Goal: Transaction & Acquisition: Purchase product/service

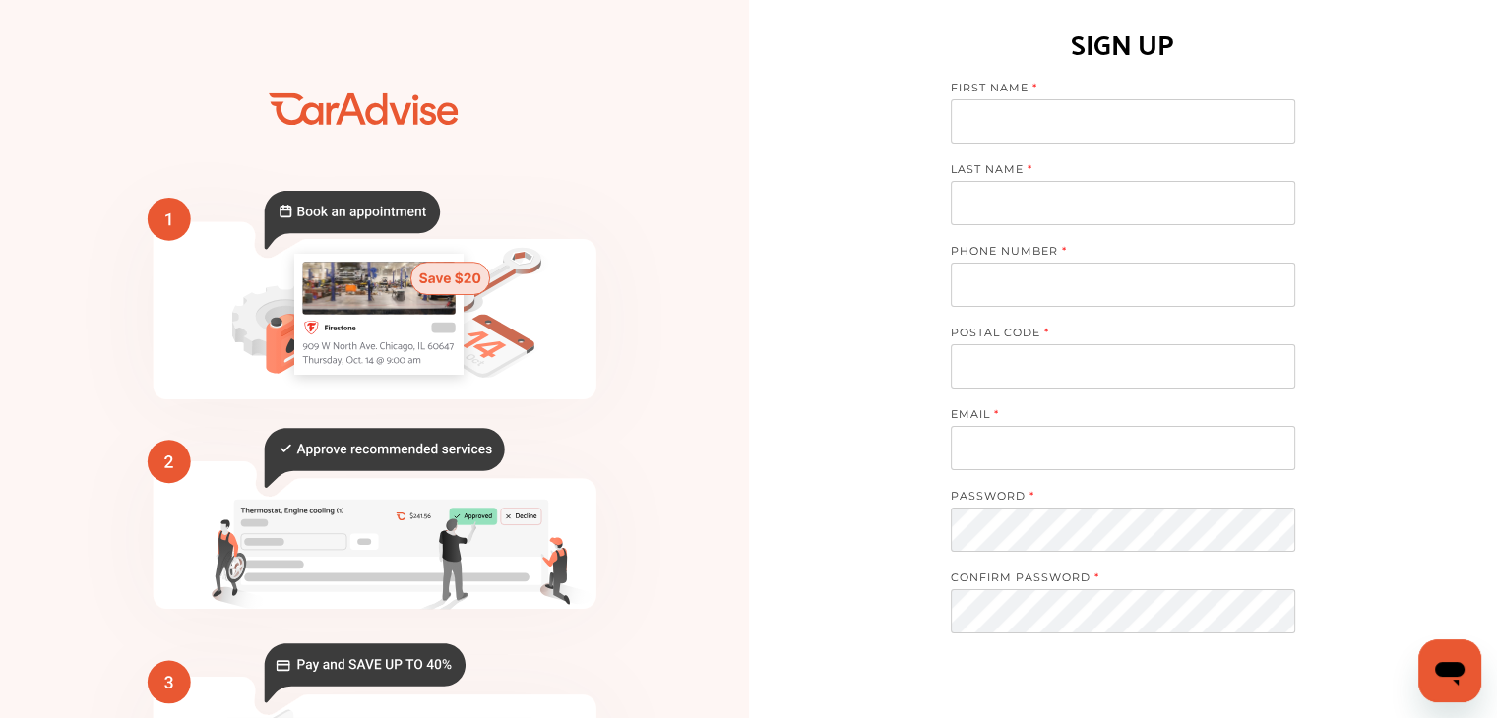
click at [1122, 115] on input at bounding box center [1123, 121] width 344 height 44
type input "*****"
type input "*******"
type input "**********"
click at [1176, 355] on input at bounding box center [1123, 366] width 344 height 44
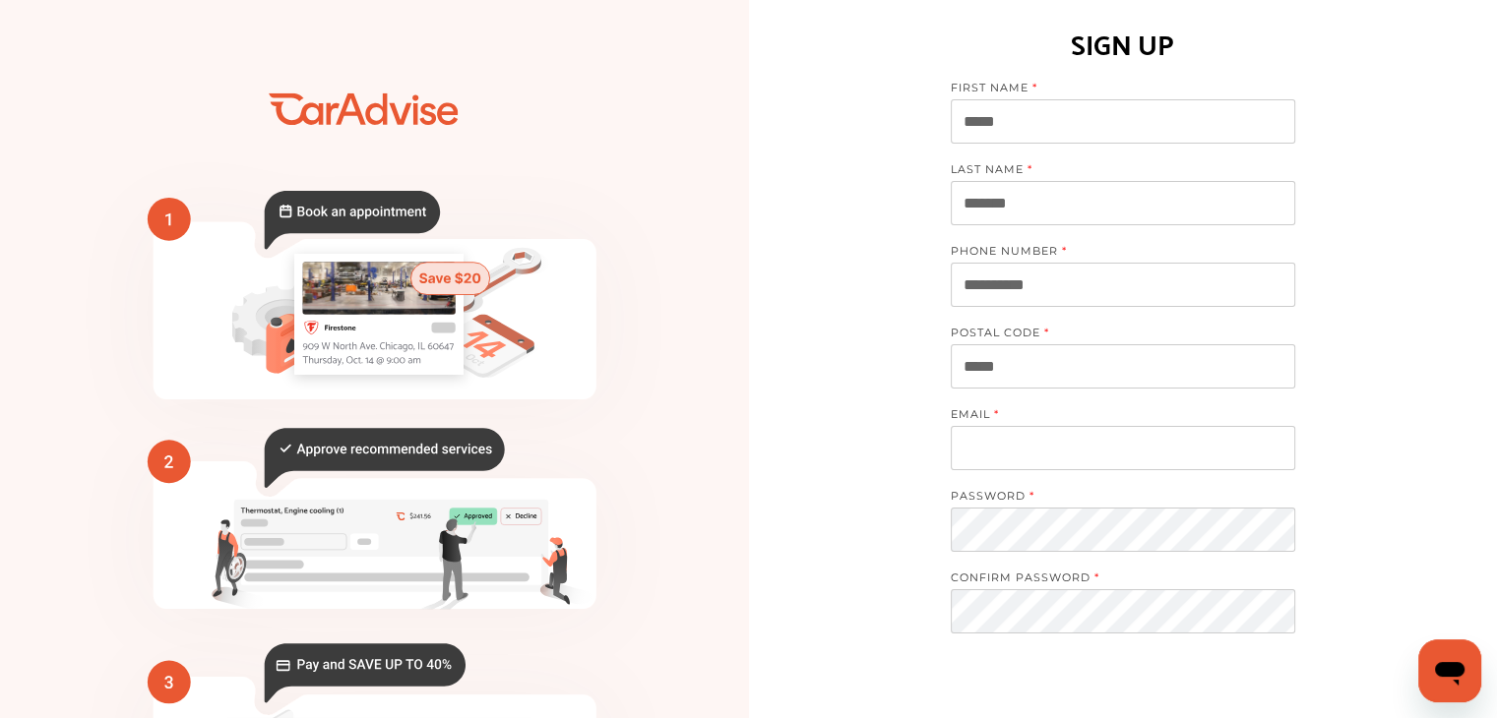
type input "*****"
type input "**********"
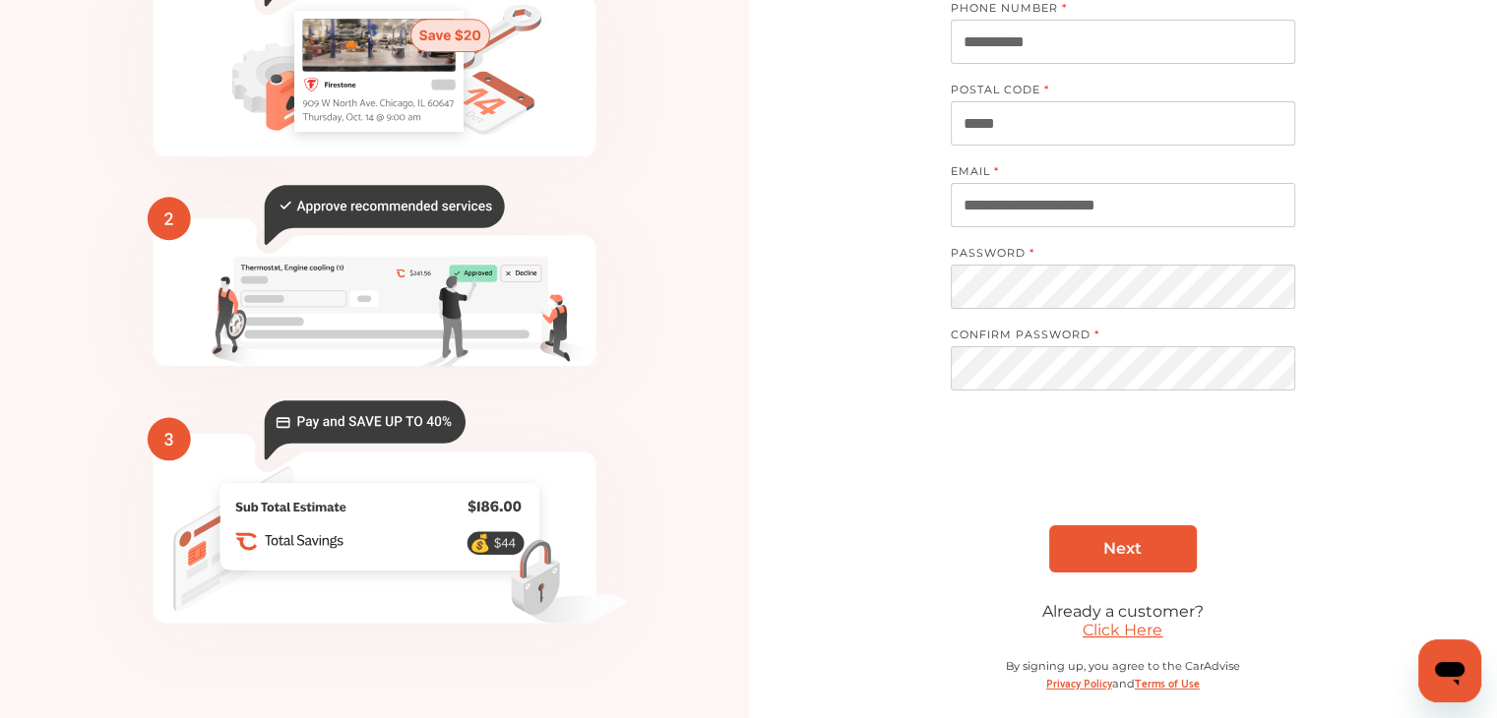
scroll to position [248, 0]
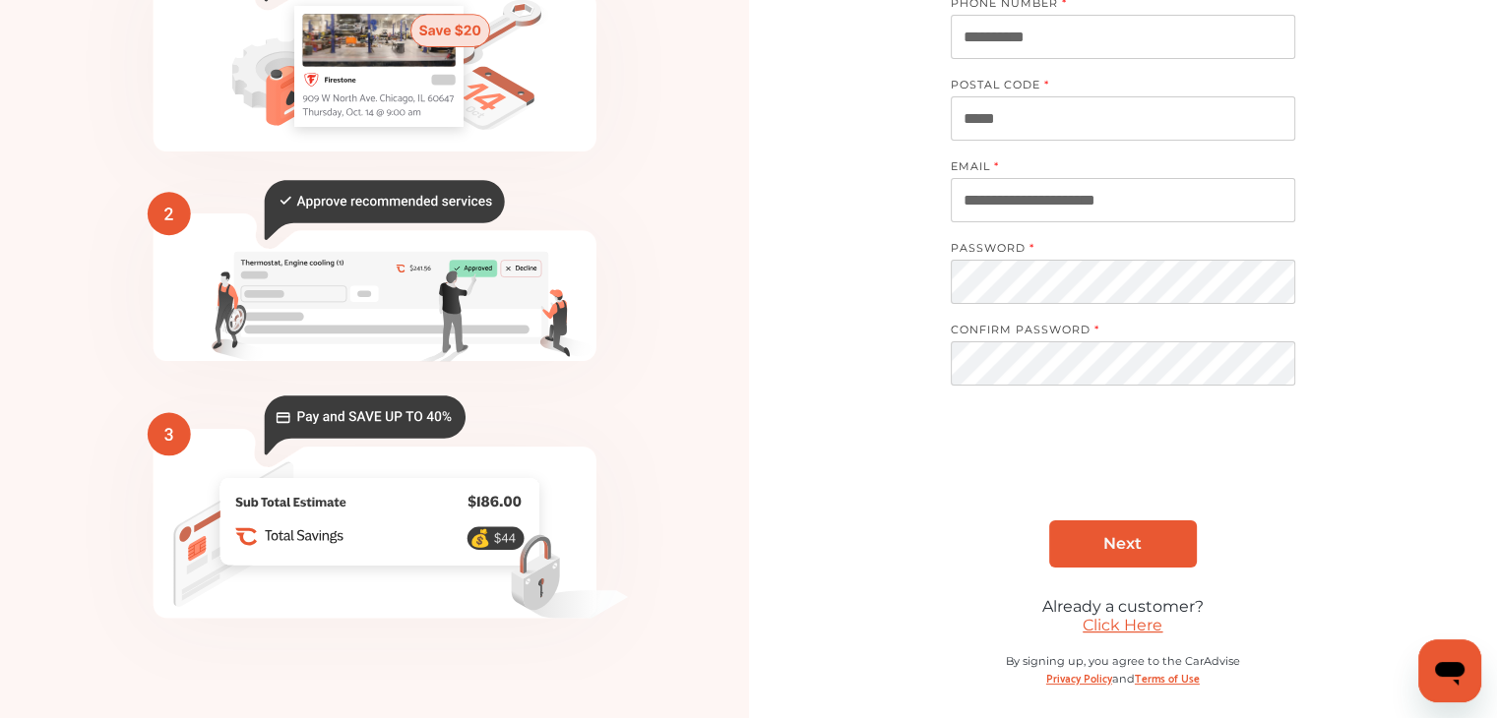
click at [1125, 540] on span "Next" at bounding box center [1122, 543] width 38 height 19
click at [1119, 617] on link "Click Here" at bounding box center [1122, 625] width 80 height 19
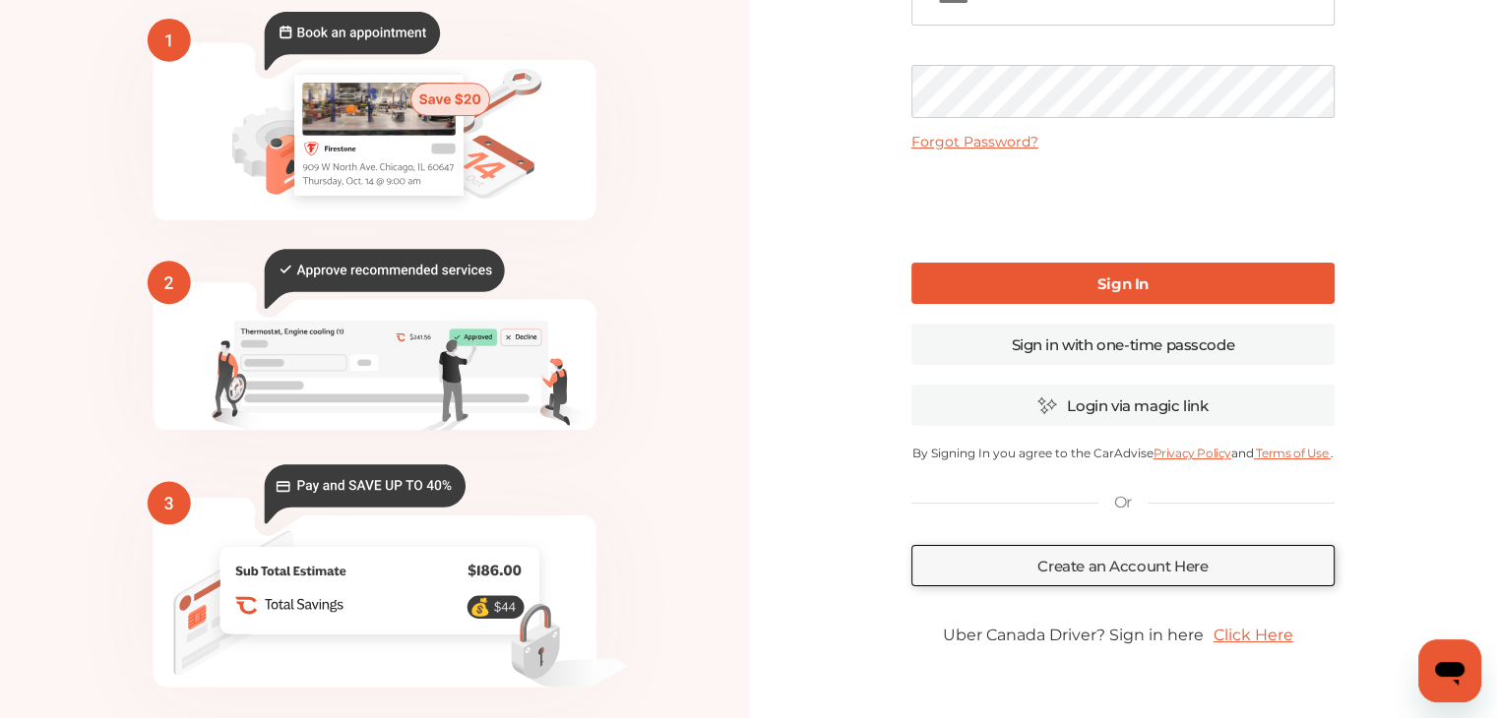
scroll to position [73, 0]
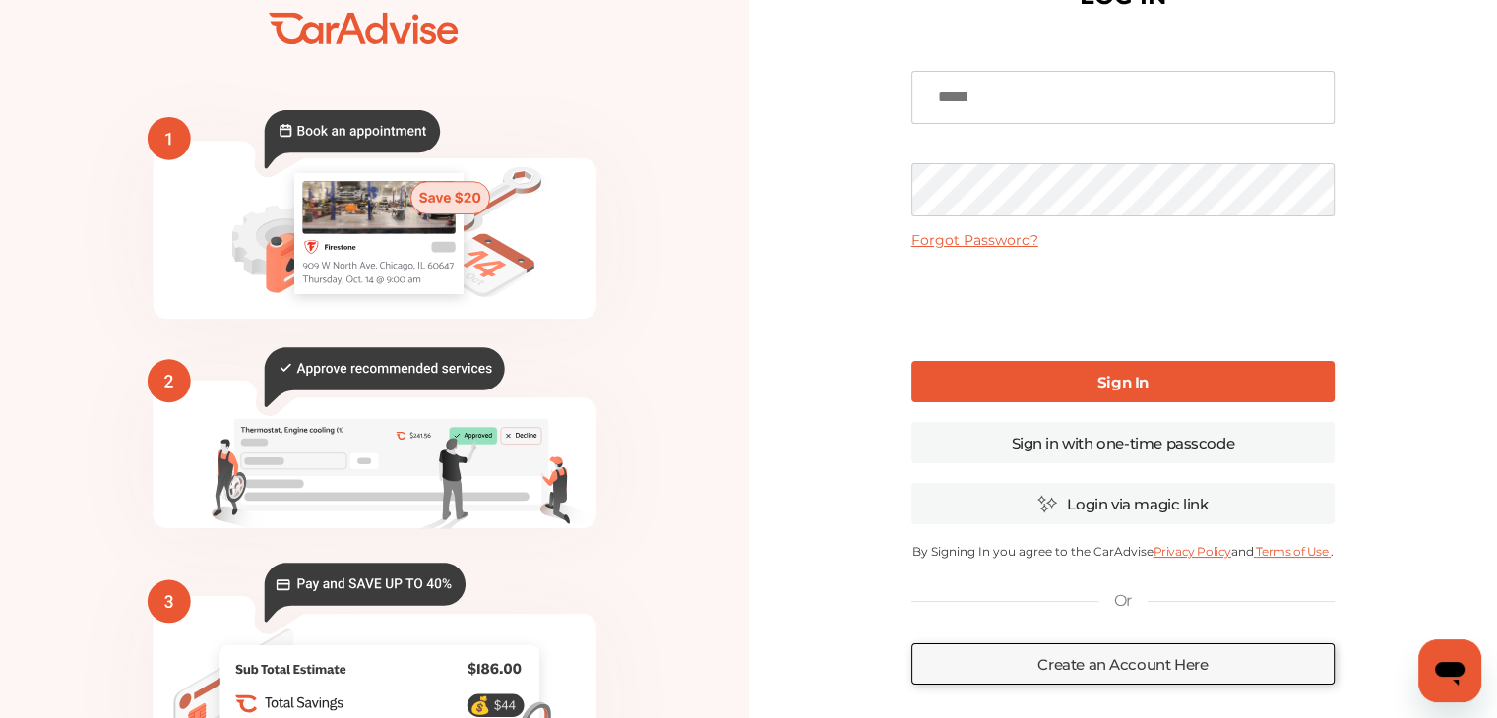
click at [1124, 386] on b "Sign In" at bounding box center [1122, 382] width 51 height 19
click at [1085, 381] on link "Sign In" at bounding box center [1122, 381] width 423 height 41
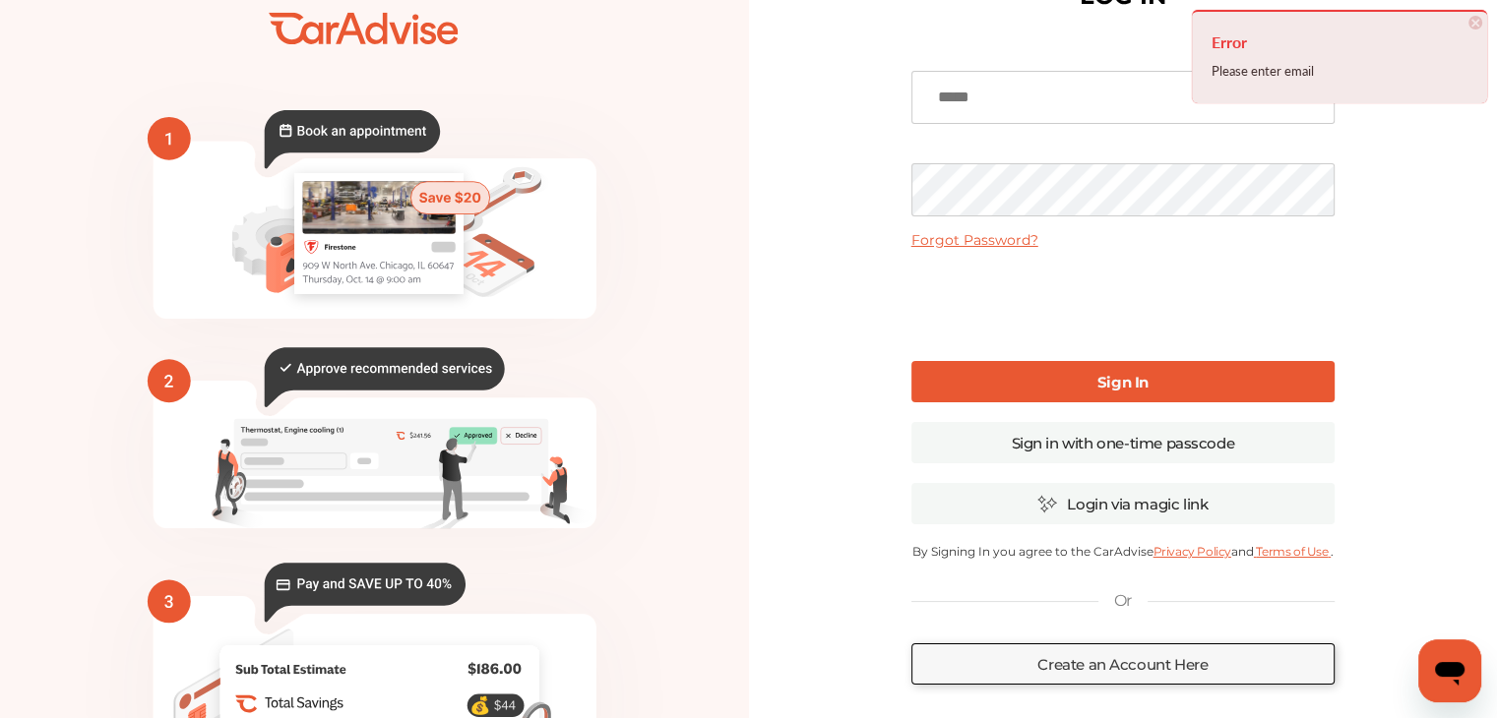
drag, startPoint x: 718, startPoint y: 249, endPoint x: 725, endPoint y: 258, distance: 11.2
click at [718, 249] on icon "💰" at bounding box center [374, 405] width 710 height 886
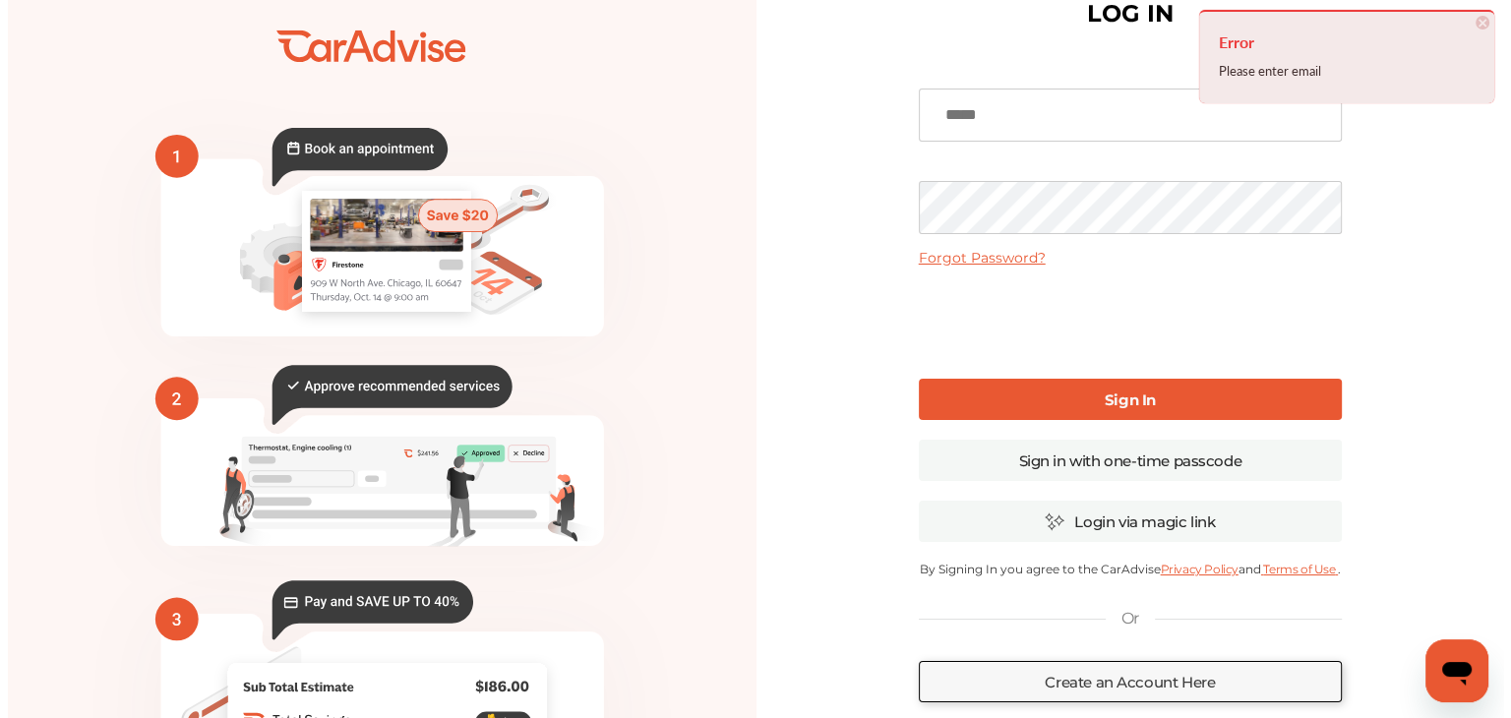
scroll to position [0, 0]
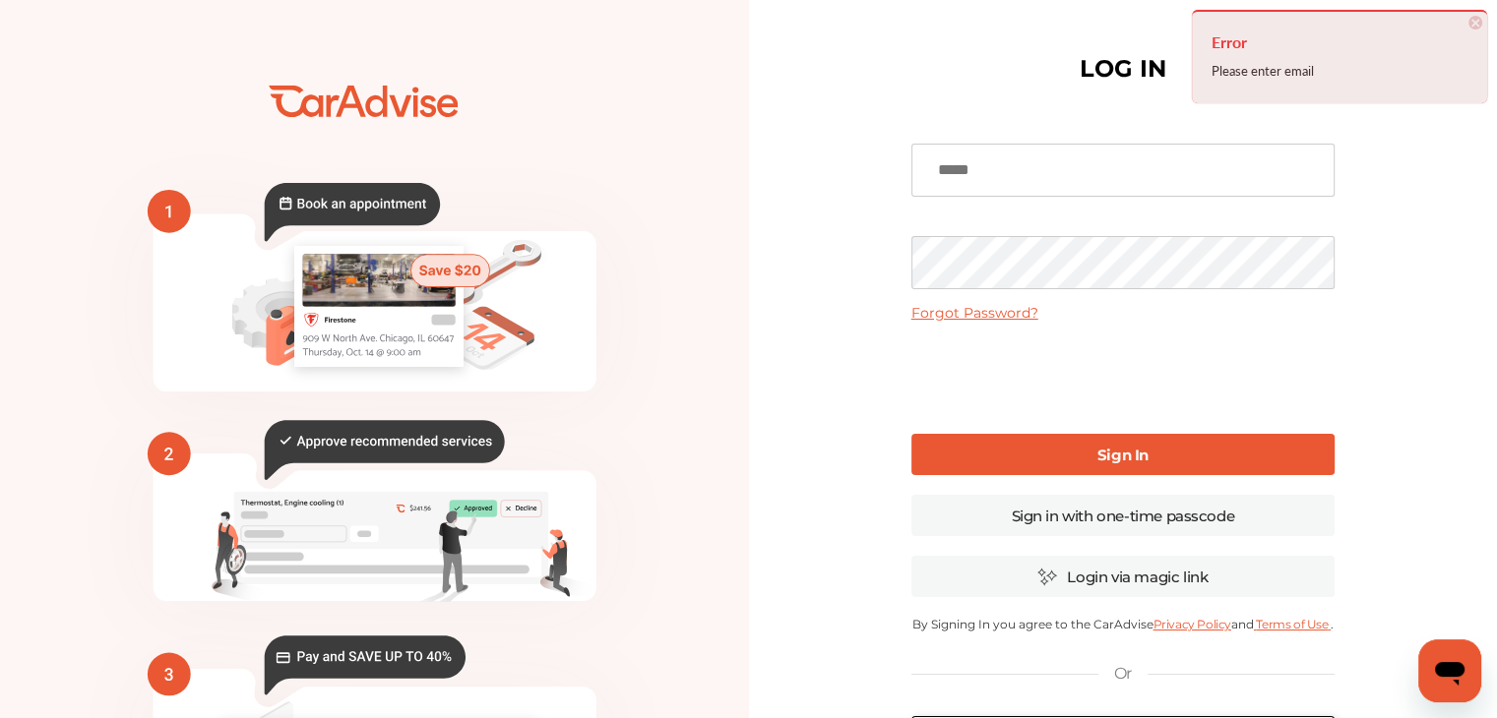
click at [1059, 168] on input at bounding box center [1122, 170] width 423 height 53
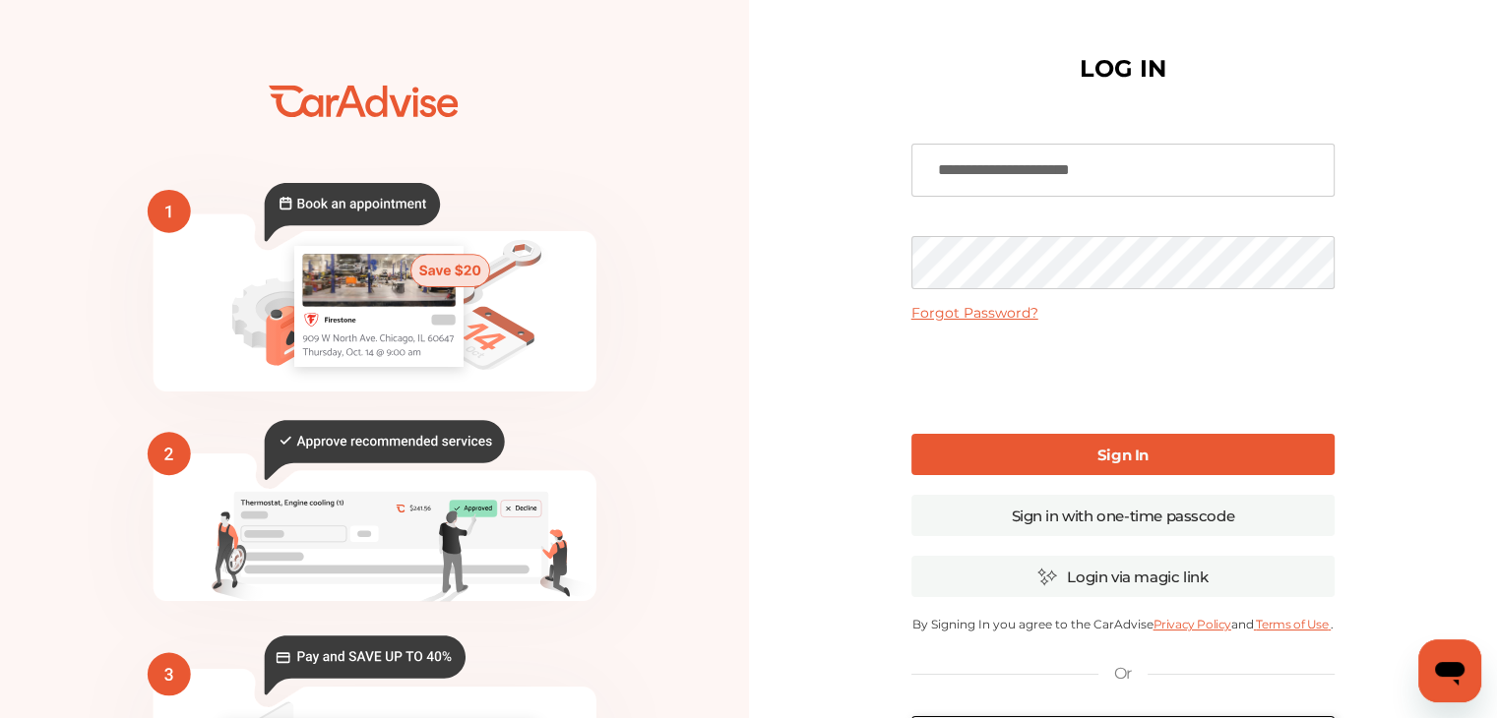
type input "**********"
click at [975, 318] on link "Forgot Password?" at bounding box center [974, 313] width 127 height 18
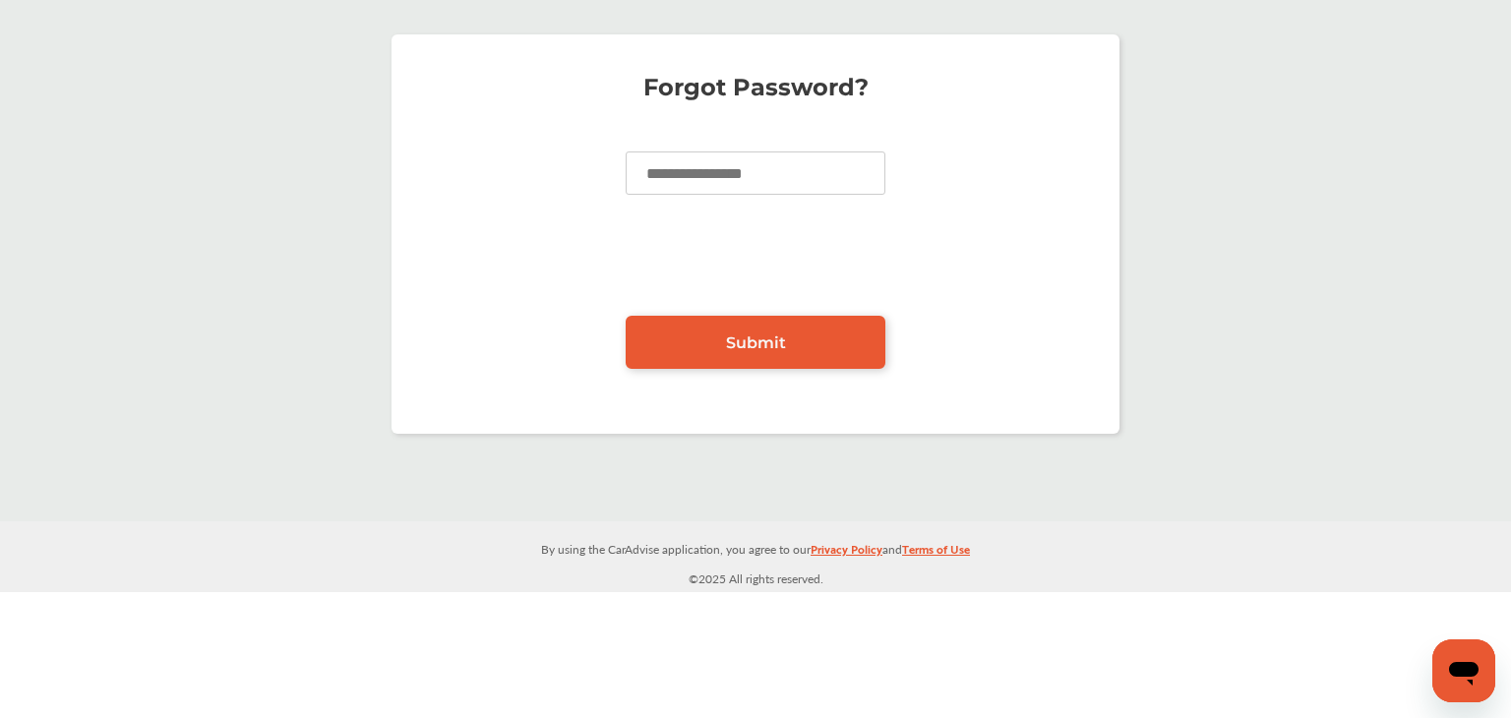
click at [764, 182] on input at bounding box center [756, 173] width 260 height 43
type input "**********"
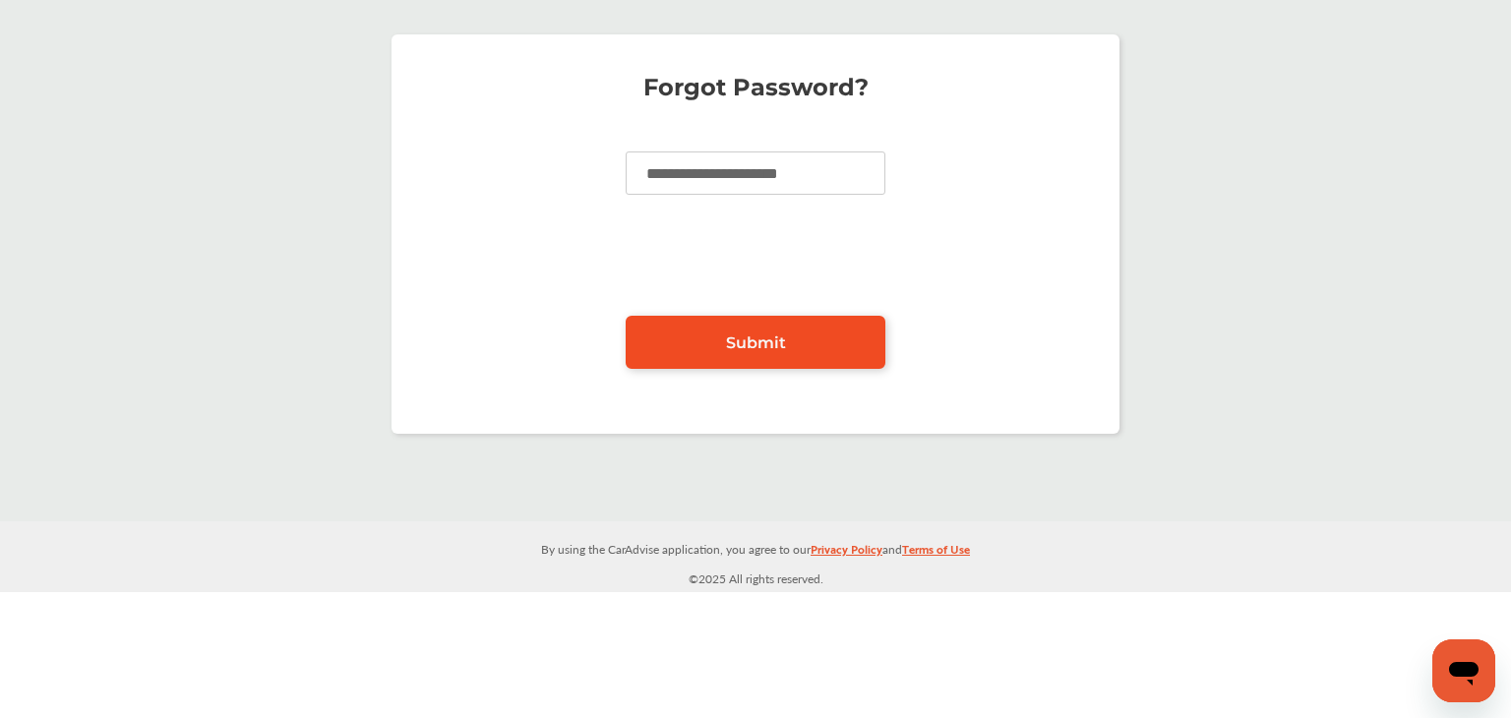
click at [711, 339] on link "Submit" at bounding box center [756, 342] width 260 height 53
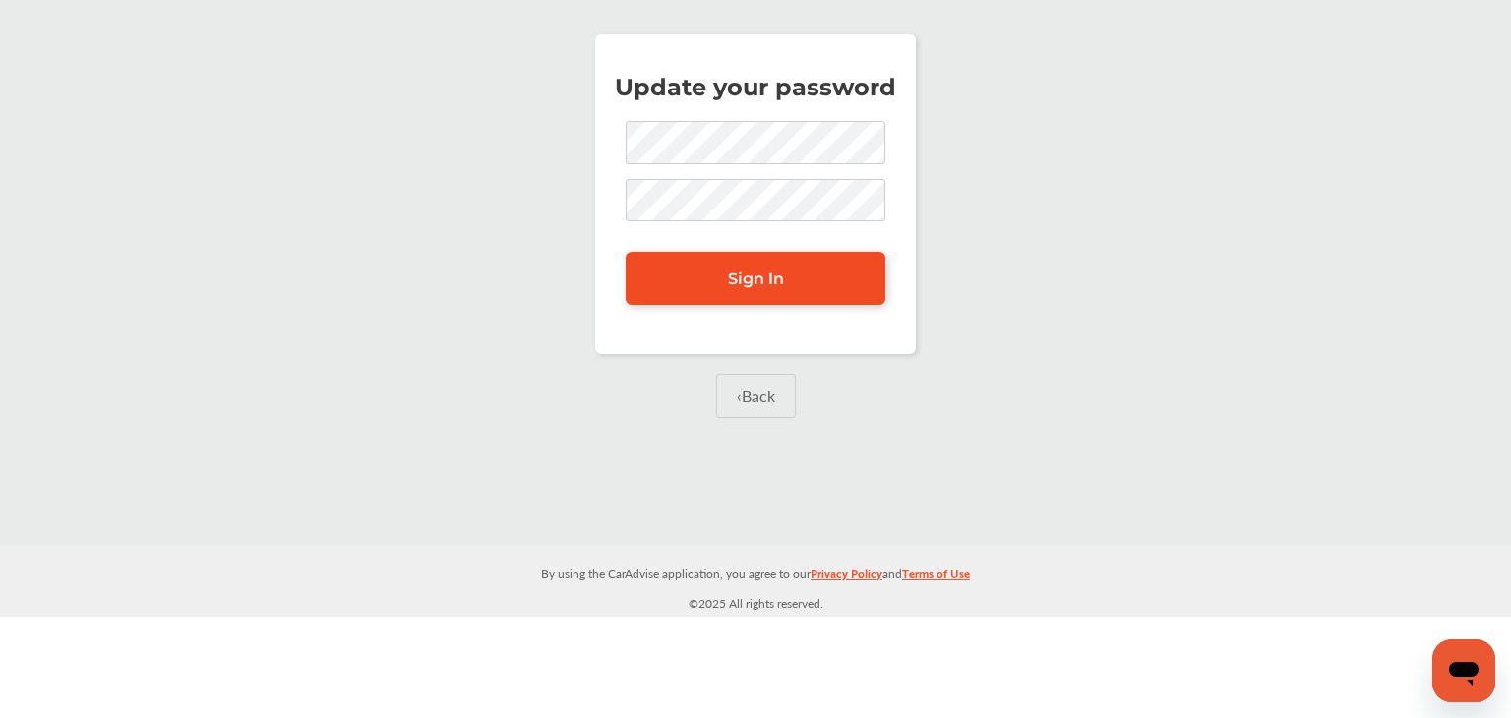
click at [781, 279] on span "Sign In" at bounding box center [756, 279] width 56 height 19
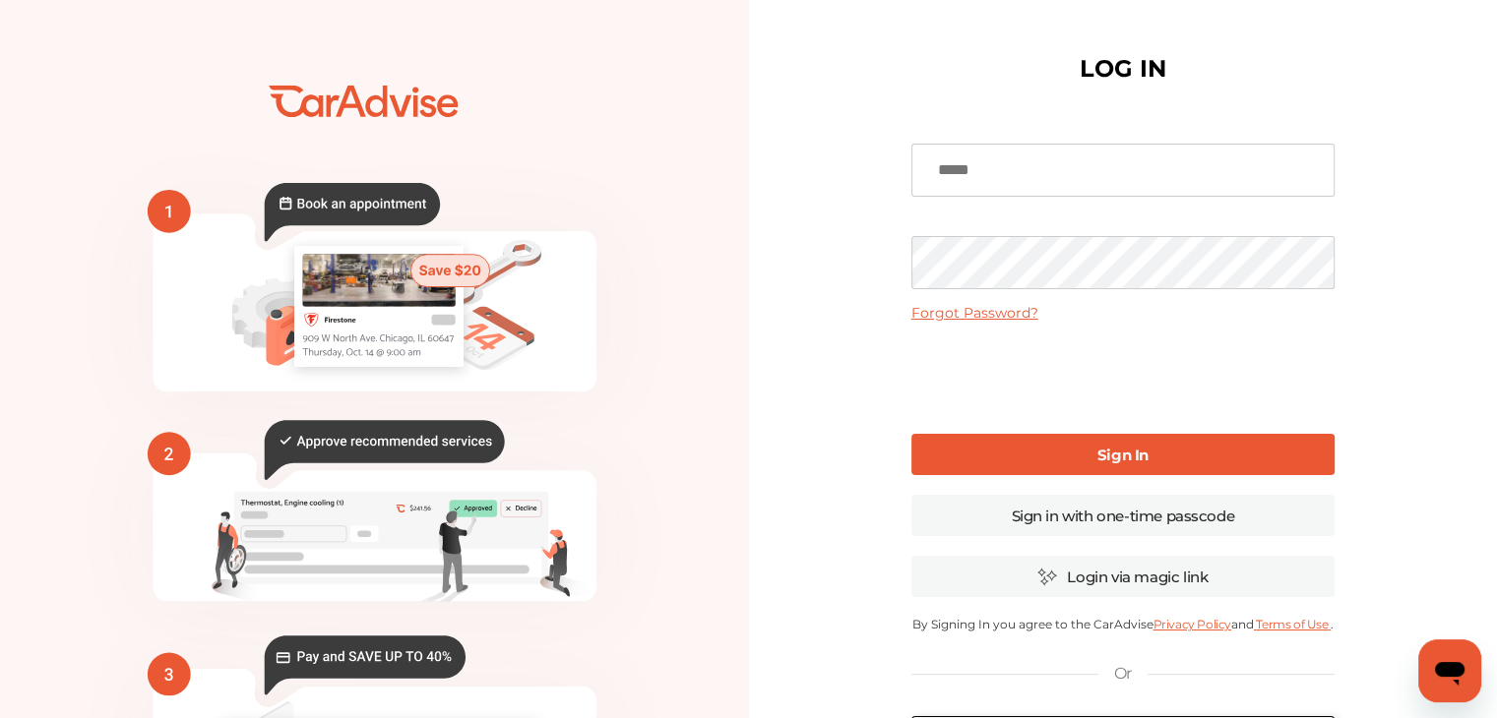
click at [1048, 172] on input at bounding box center [1122, 170] width 423 height 53
type input "**********"
click at [1062, 461] on link "Sign In" at bounding box center [1122, 454] width 423 height 41
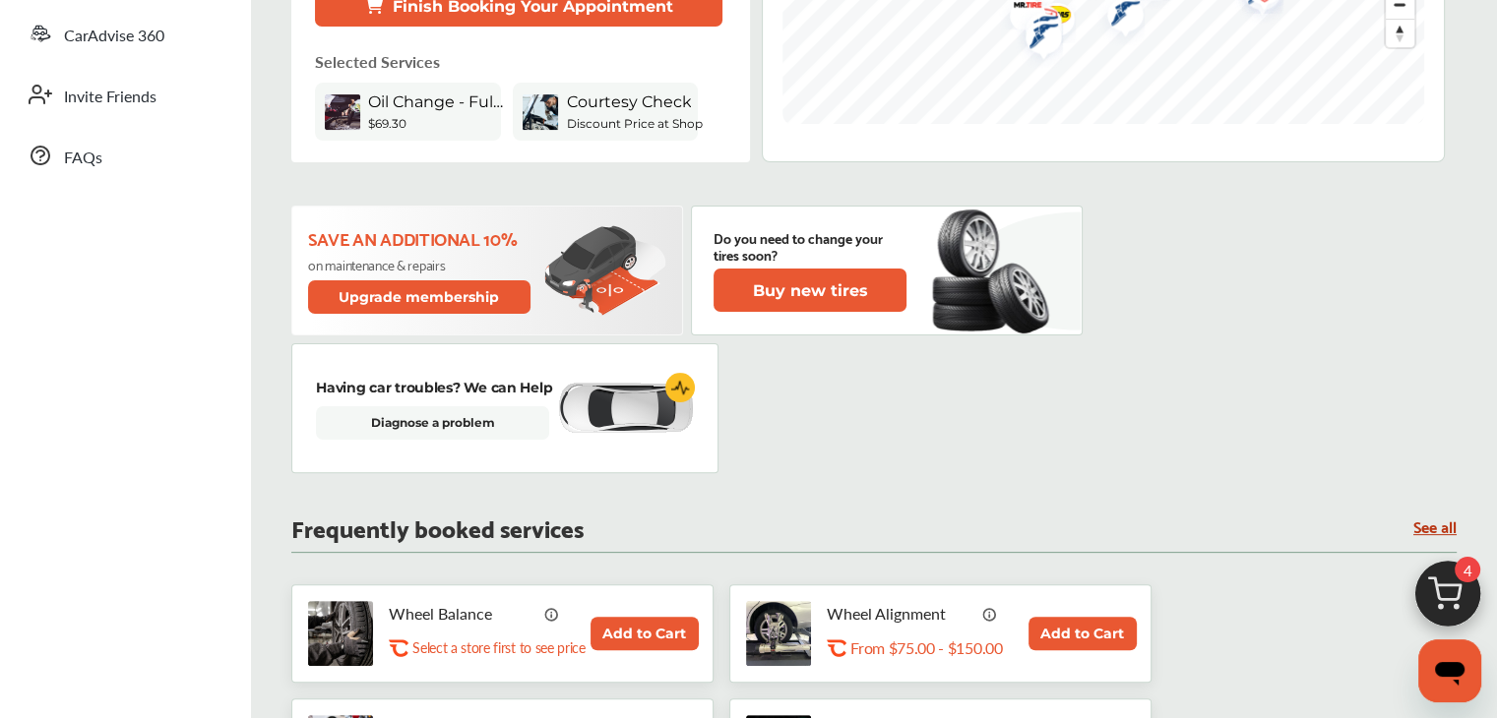
scroll to position [492, 0]
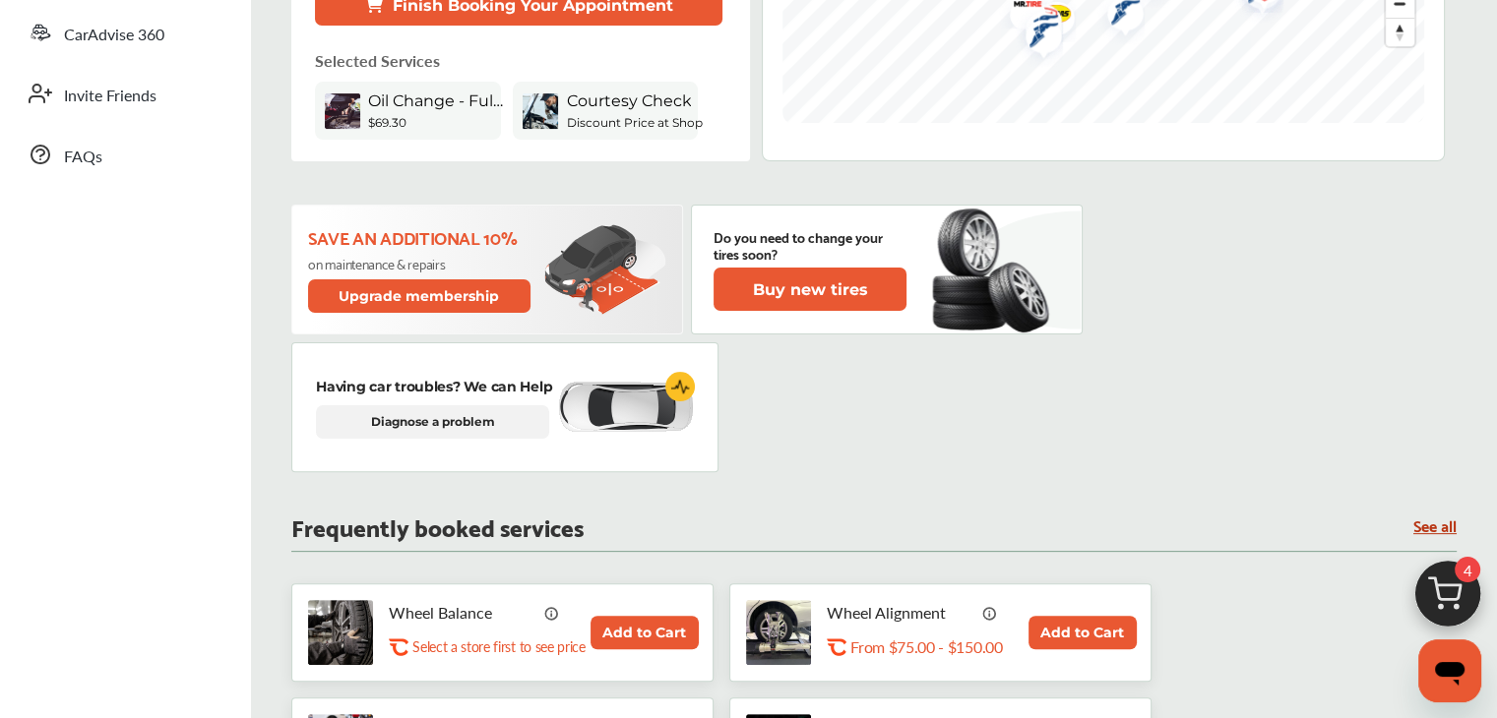
click at [465, 437] on link "Diagnose a problem" at bounding box center [432, 421] width 233 height 33
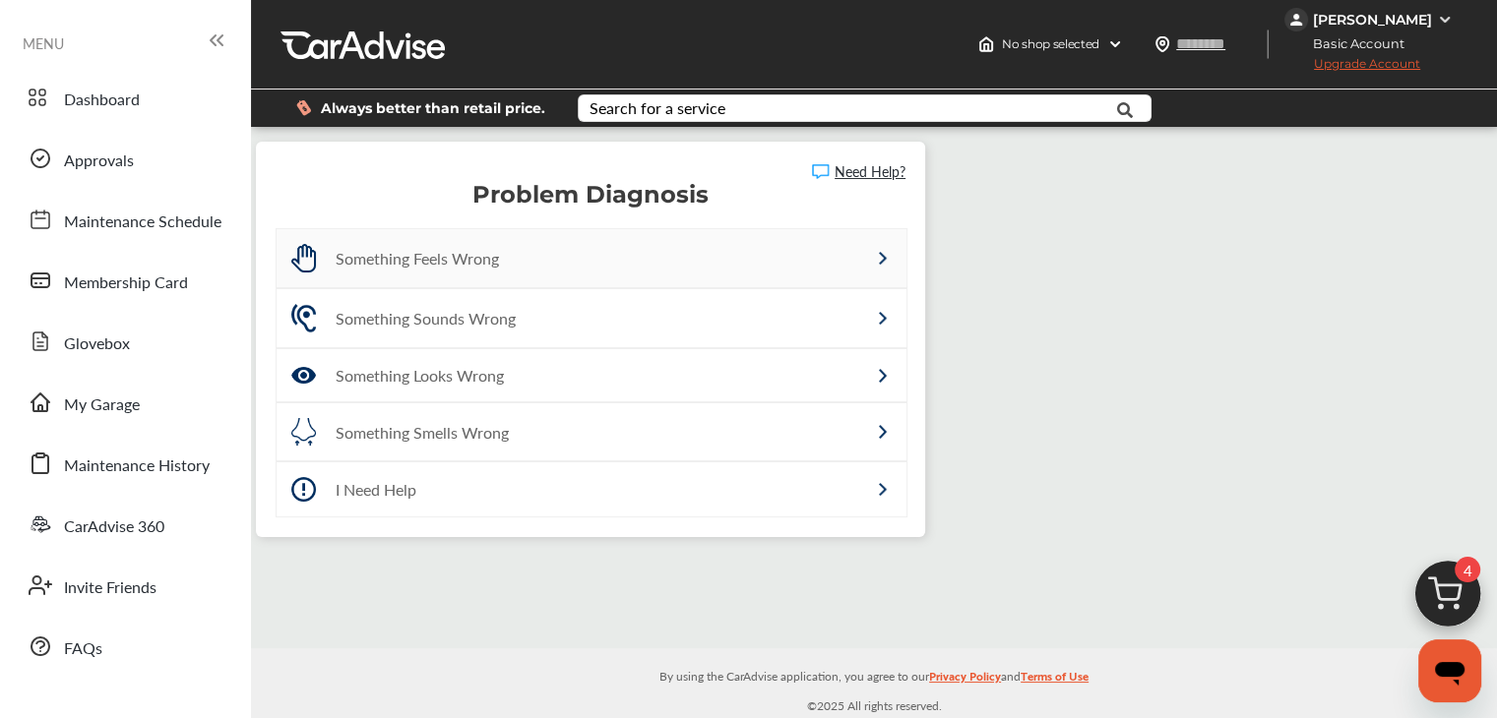
click at [443, 266] on div "Something Feels Wrong" at bounding box center [550, 258] width 428 height 23
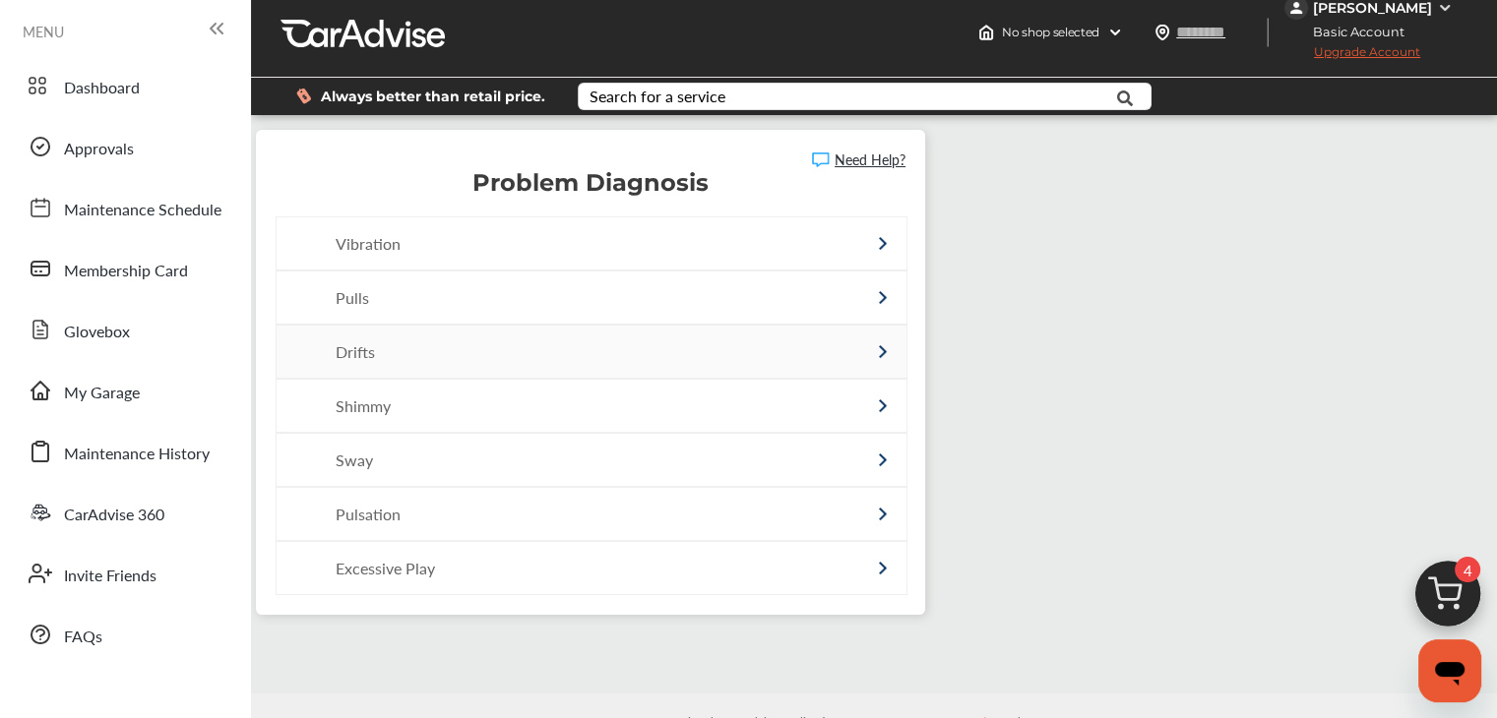
scroll to position [8, 0]
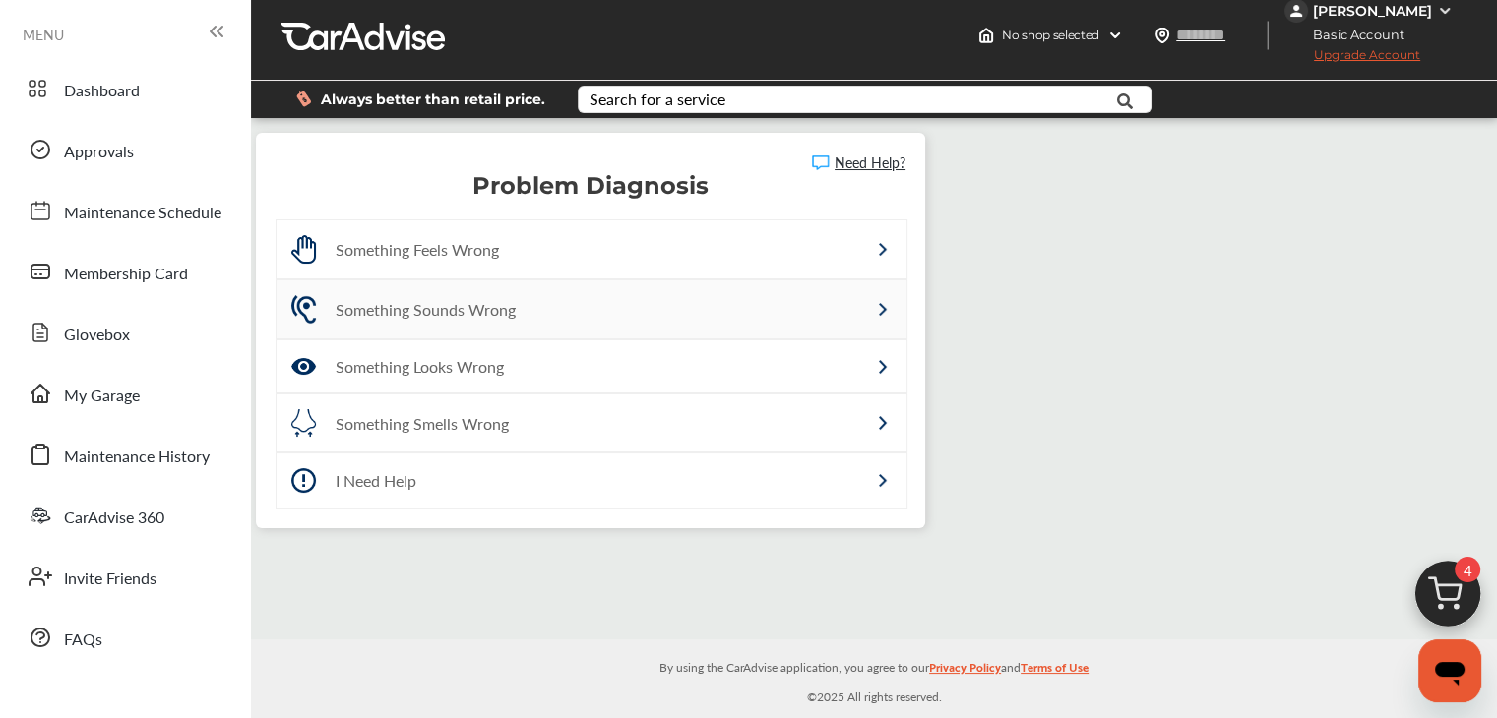
click at [525, 321] on div "Something Sounds Wrong" at bounding box center [550, 309] width 428 height 23
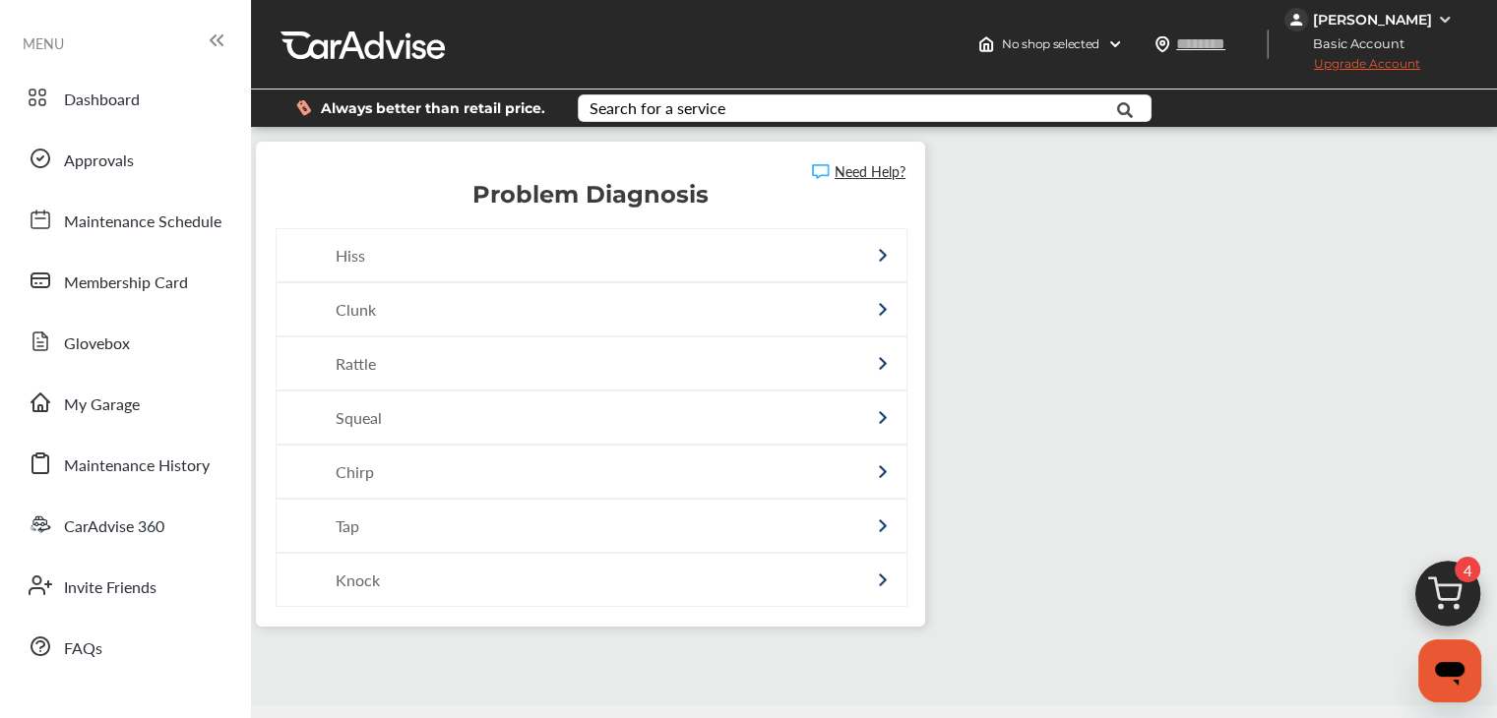
click at [1063, 426] on div "Need Help? Problem Diagnosis Hiss Clunk Rattle Squeal Chirp Tap Knock" at bounding box center [874, 394] width 1236 height 505
click at [155, 294] on span "Membership Card" at bounding box center [126, 284] width 124 height 26
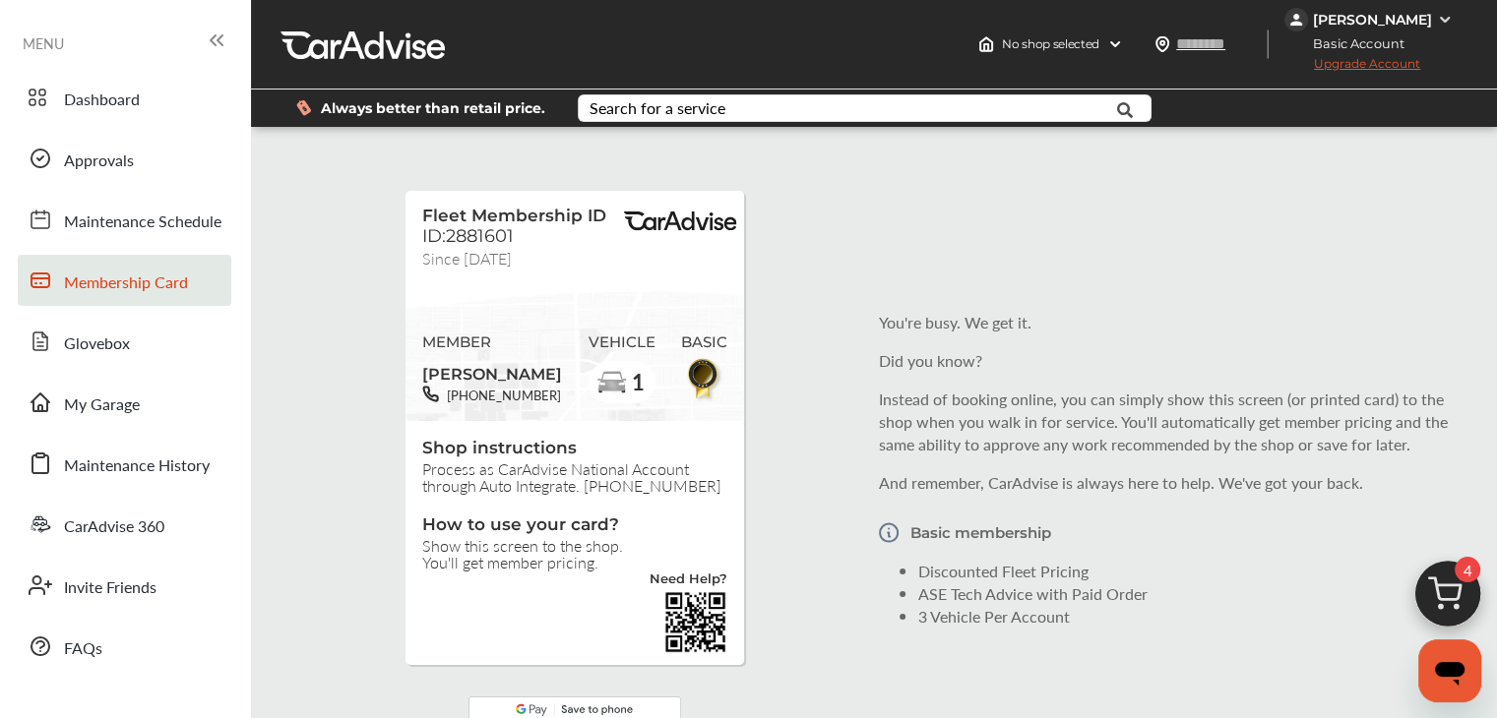
scroll to position [197, 0]
click at [1203, 52] on input "text" at bounding box center [1220, 43] width 91 height 21
type input "*****"
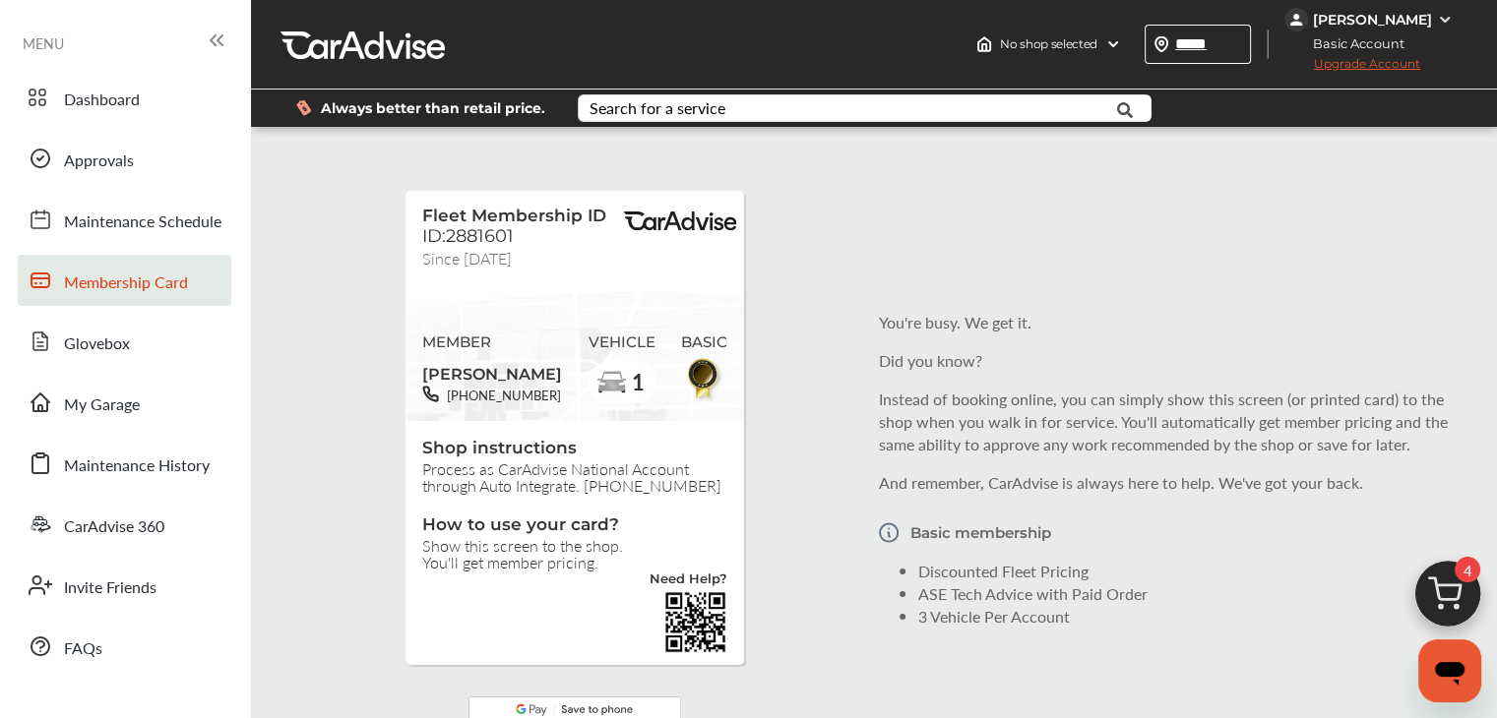
click at [1198, 138] on div "Always better than retail price. Search for a service Search for... All Common …" at bounding box center [873, 108] width 1187 height 69
type input "*****"
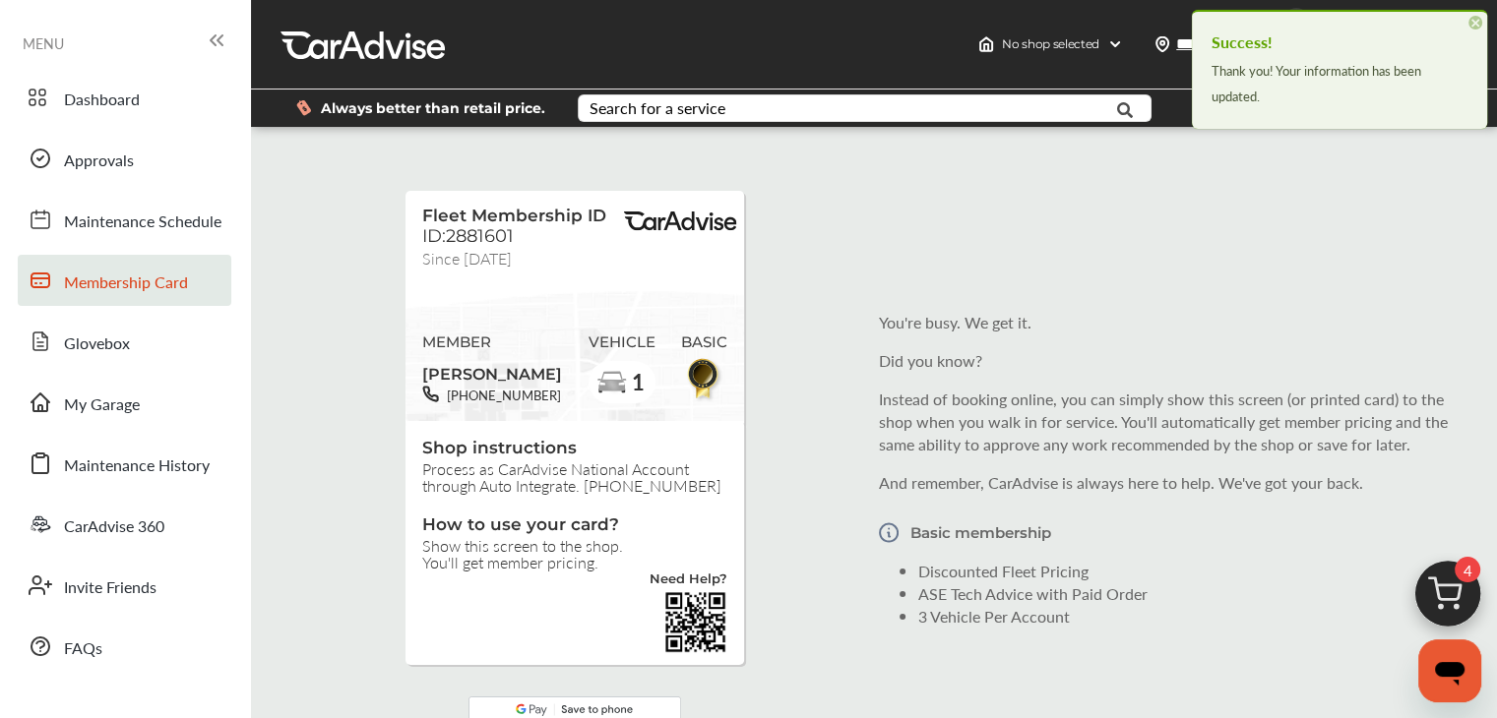
click at [1192, 207] on div "Fleet Membership ID ID:2881601 Since October 24 MEMBER Carol Hamblen 814-218-41…" at bounding box center [874, 469] width 1236 height 655
click at [1473, 23] on span "×" at bounding box center [1475, 23] width 14 height 14
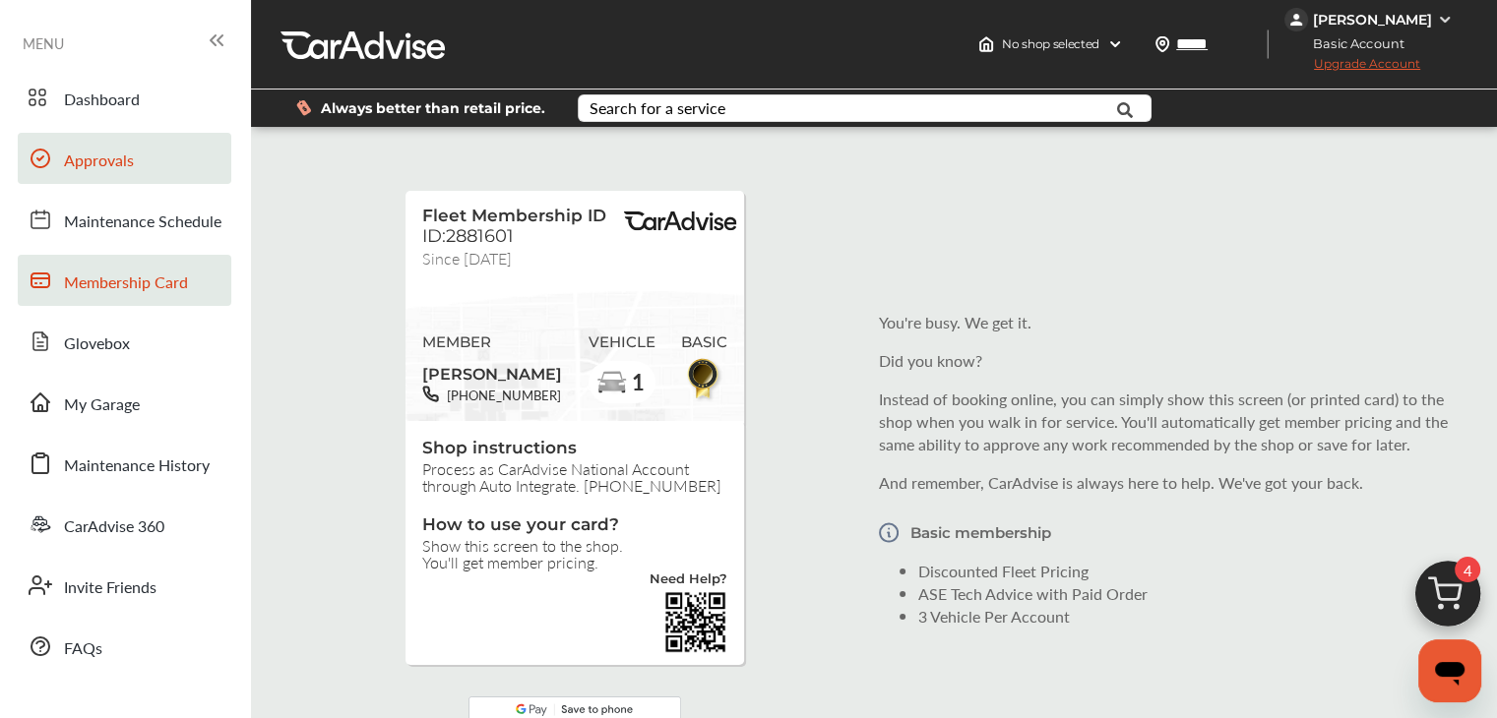
click at [115, 161] on span "Approvals" at bounding box center [99, 162] width 70 height 26
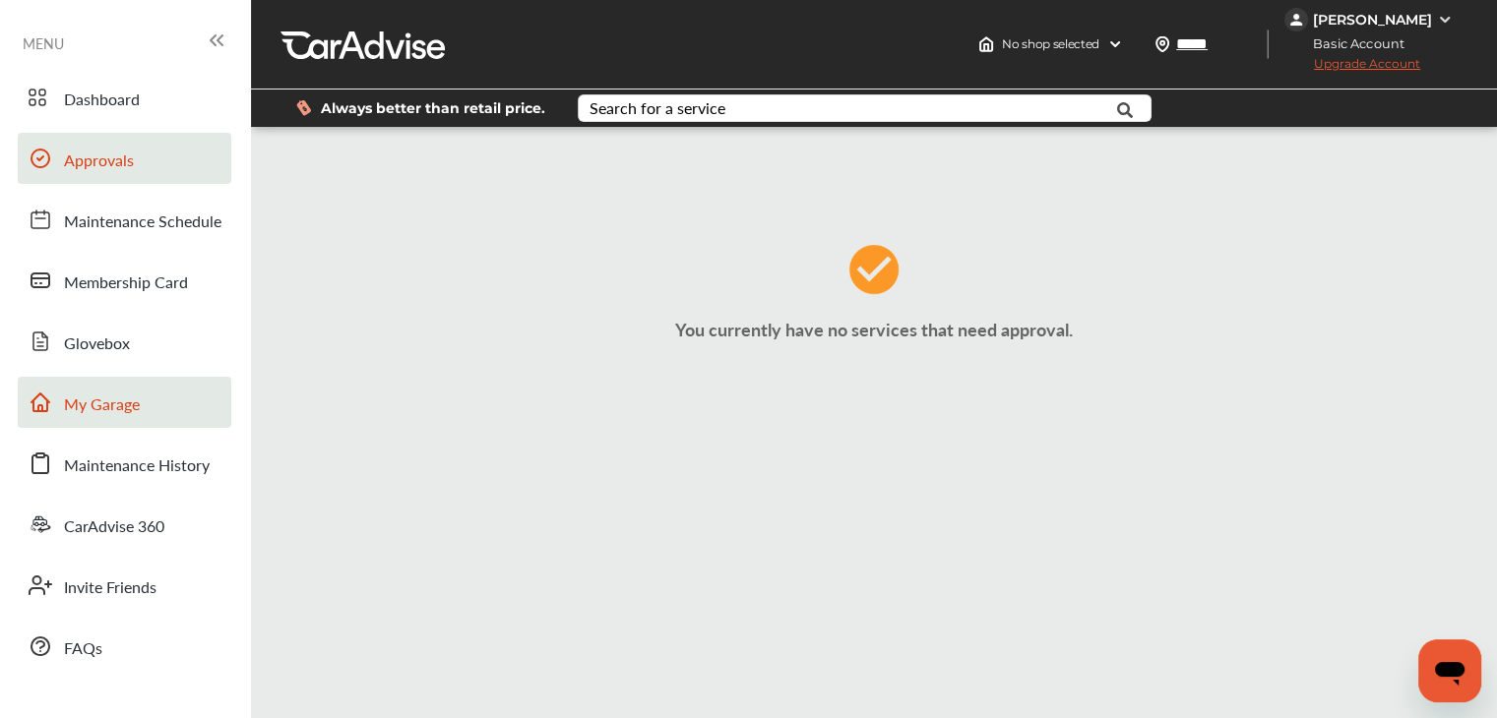
click at [130, 405] on span "My Garage" at bounding box center [102, 406] width 76 height 26
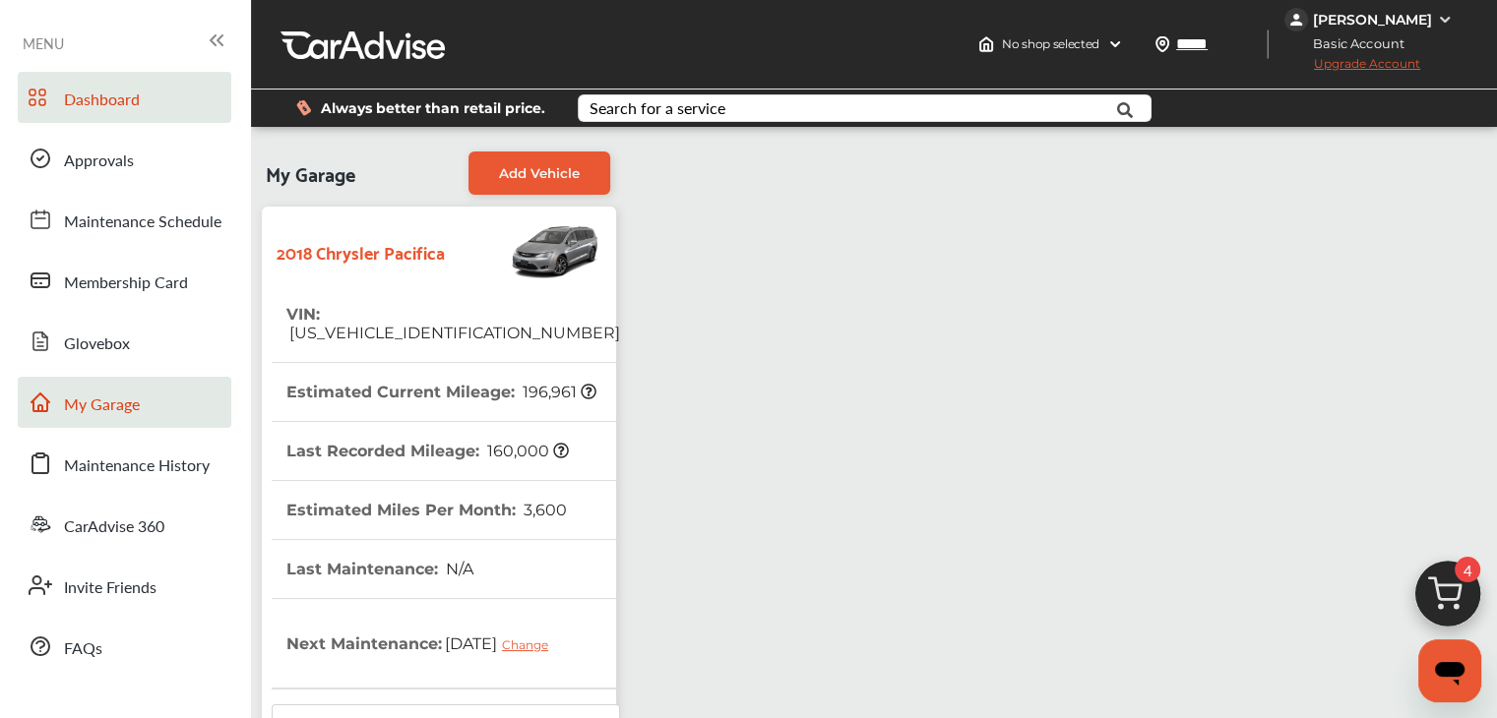
drag, startPoint x: 101, startPoint y: 94, endPoint x: 127, endPoint y: 103, distance: 27.1
click at [101, 94] on span "Dashboard" at bounding box center [102, 101] width 76 height 26
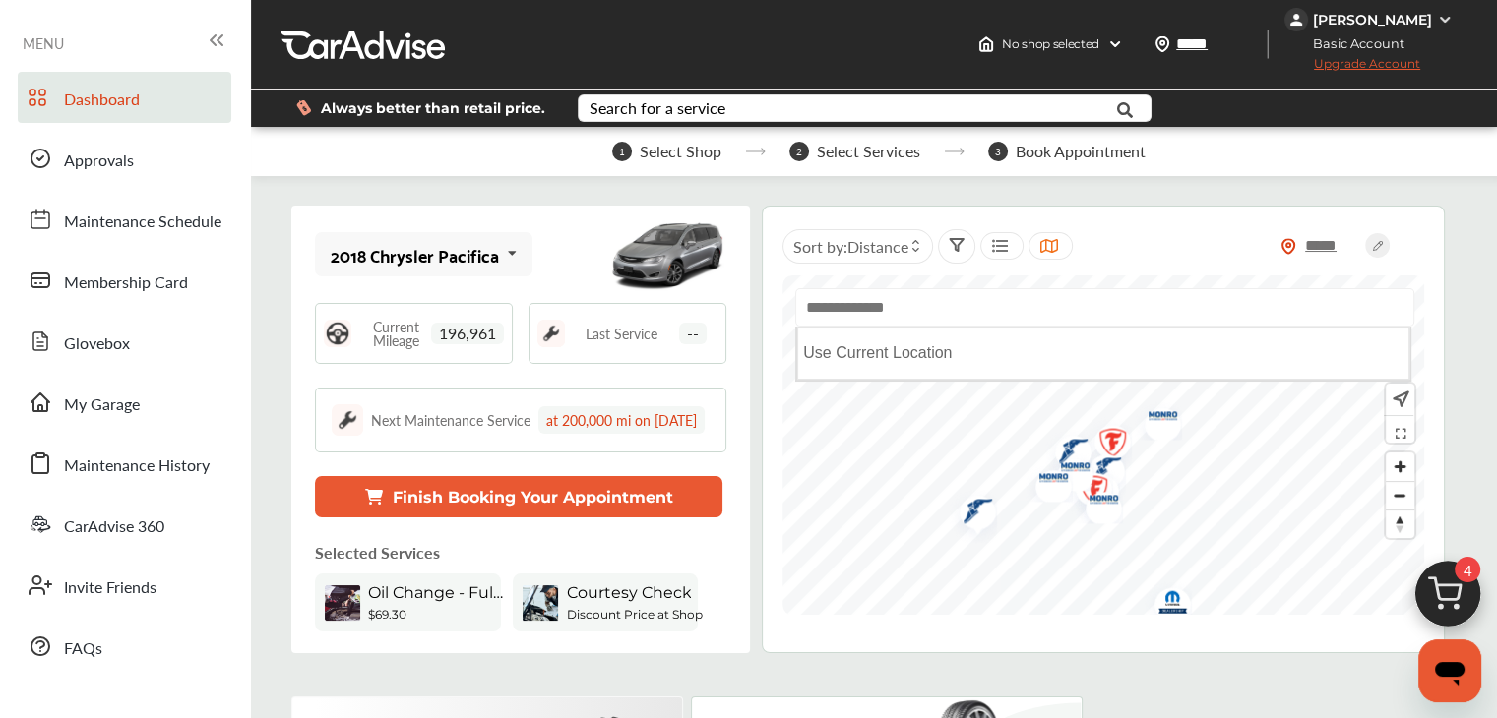
click at [879, 308] on input "text" at bounding box center [1104, 307] width 619 height 38
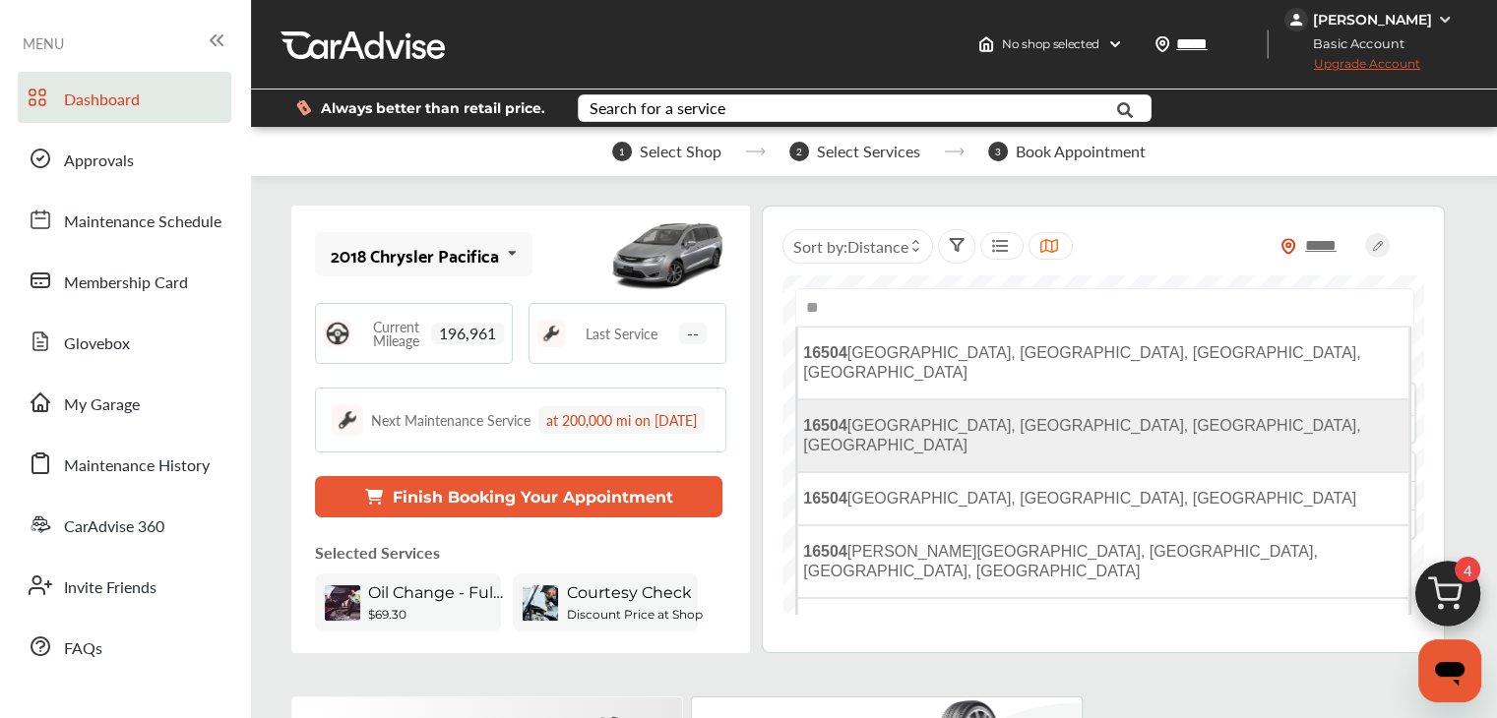
type input "*"
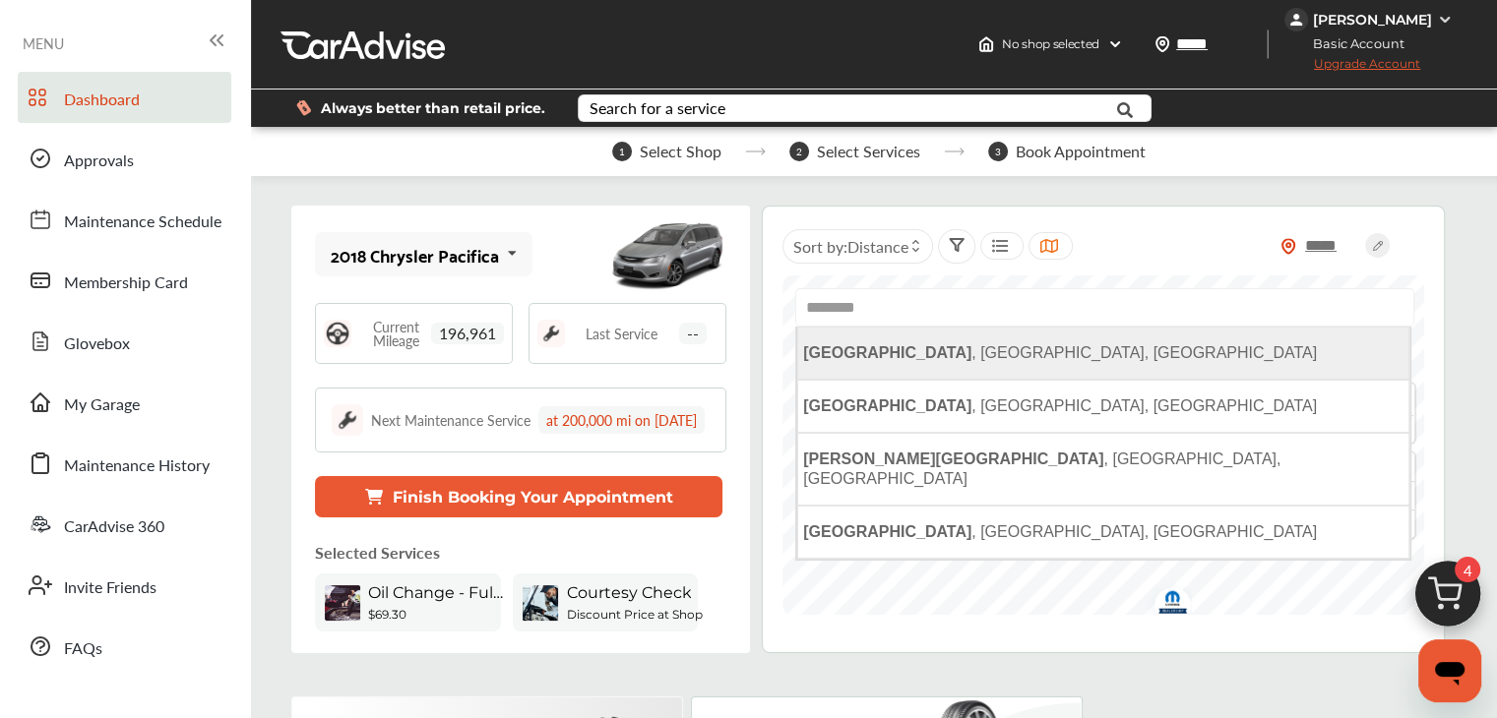
click at [853, 363] on li "Erie , PA, USA" at bounding box center [1103, 353] width 612 height 53
type input "**********"
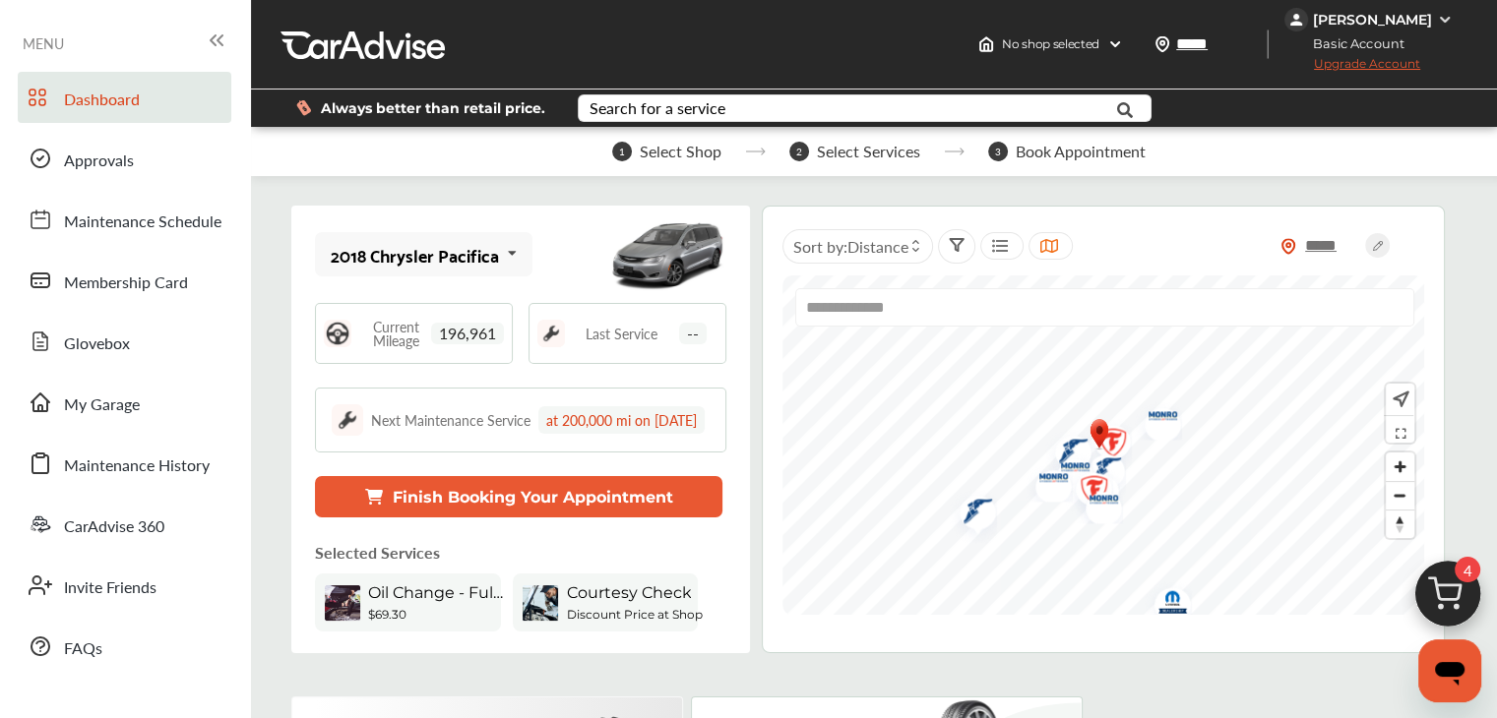
click at [1111, 444] on img "Map marker" at bounding box center [1100, 473] width 52 height 58
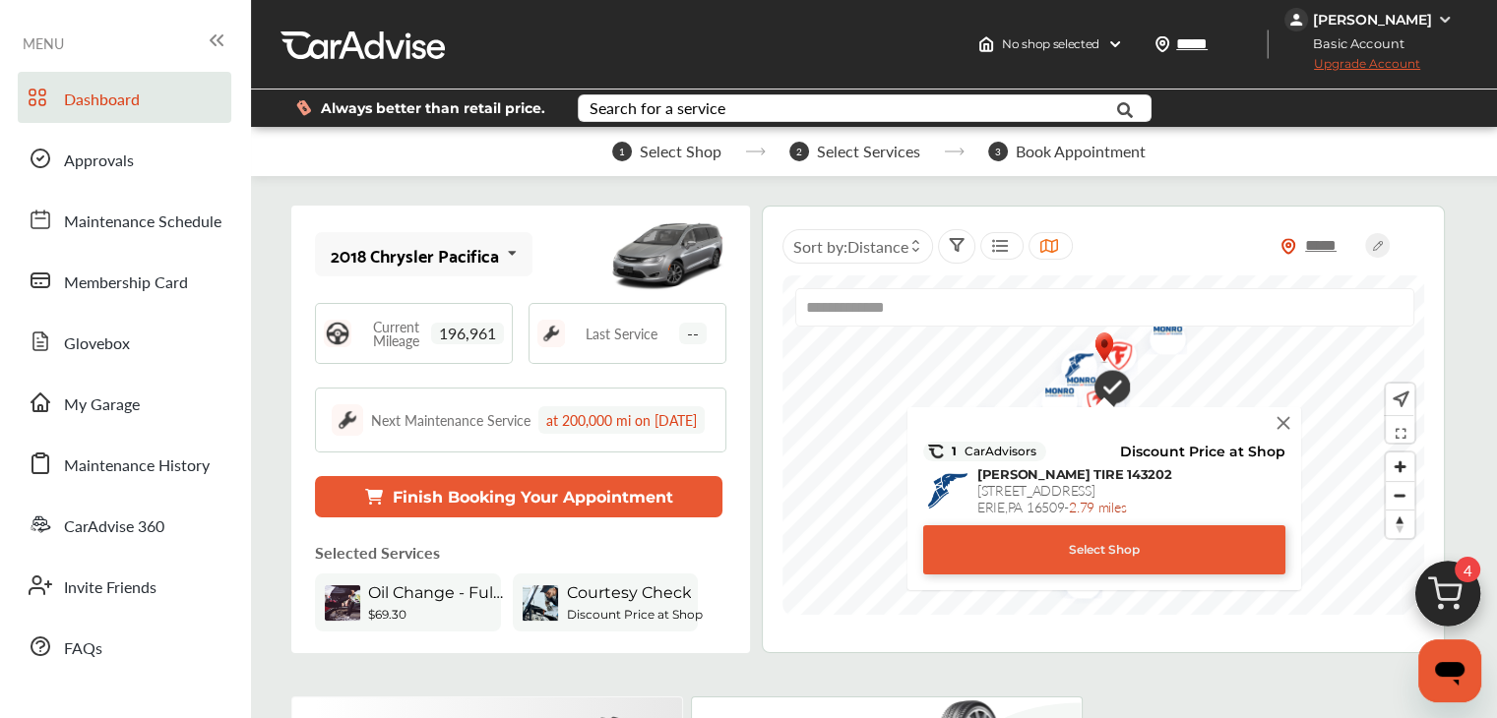
click at [1282, 426] on img at bounding box center [1283, 423] width 22 height 22
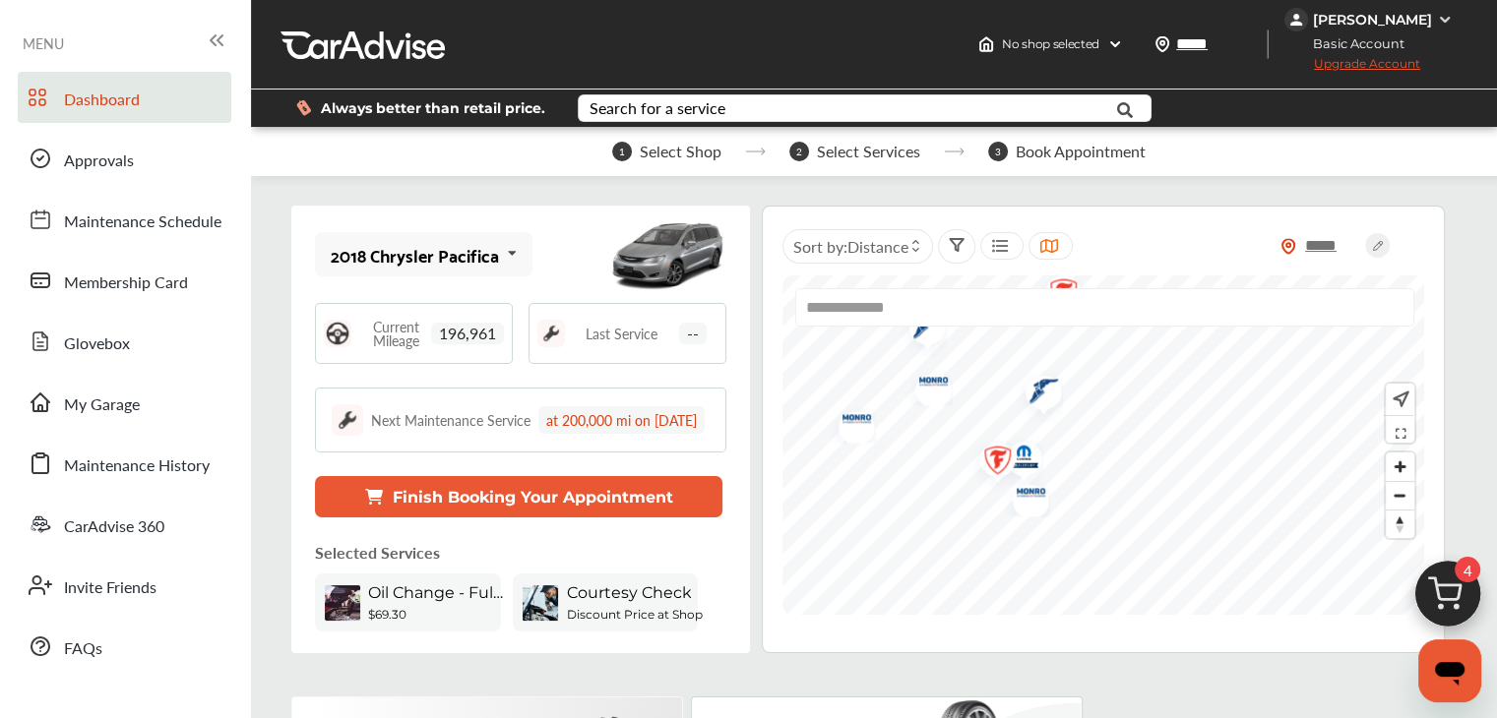
click at [994, 460] on img "Map marker" at bounding box center [990, 464] width 52 height 62
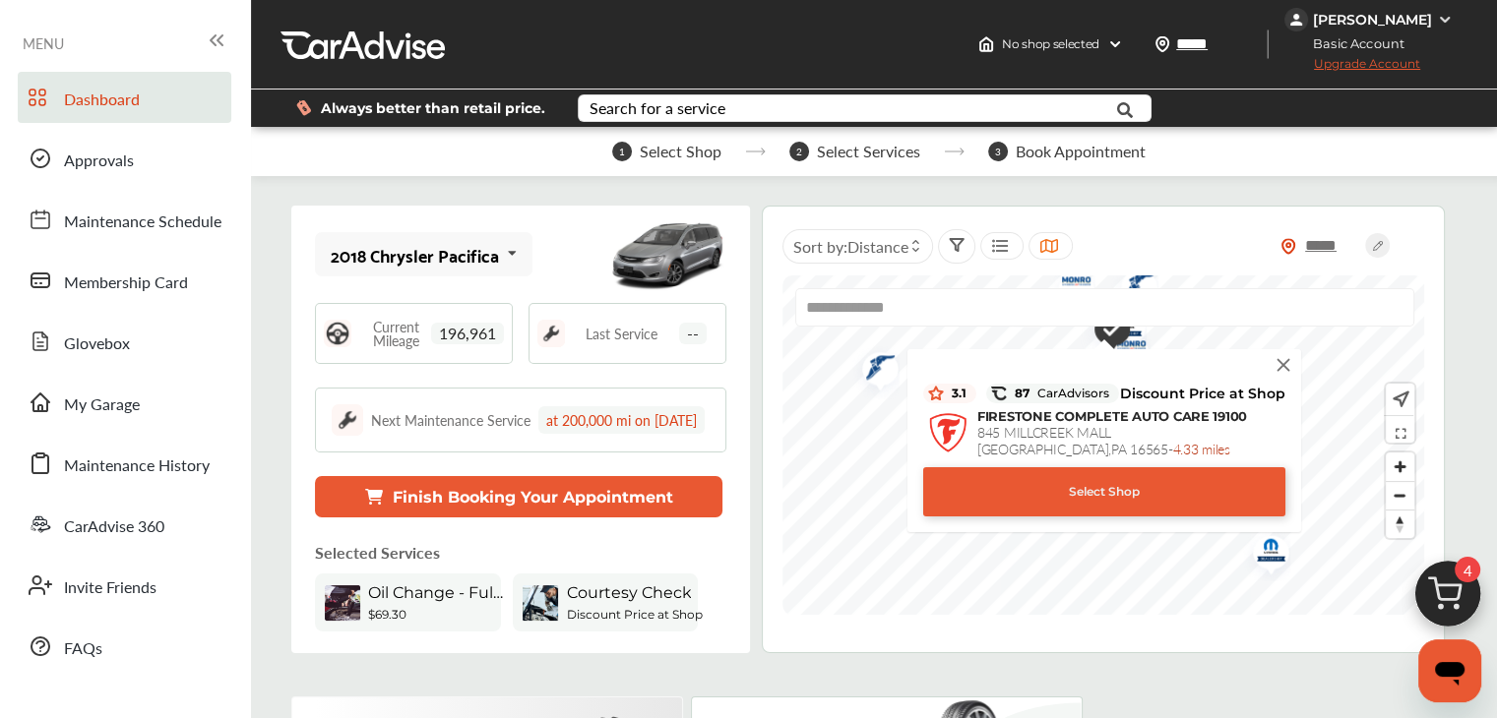
click at [1104, 493] on div "Select Shop" at bounding box center [1104, 491] width 362 height 49
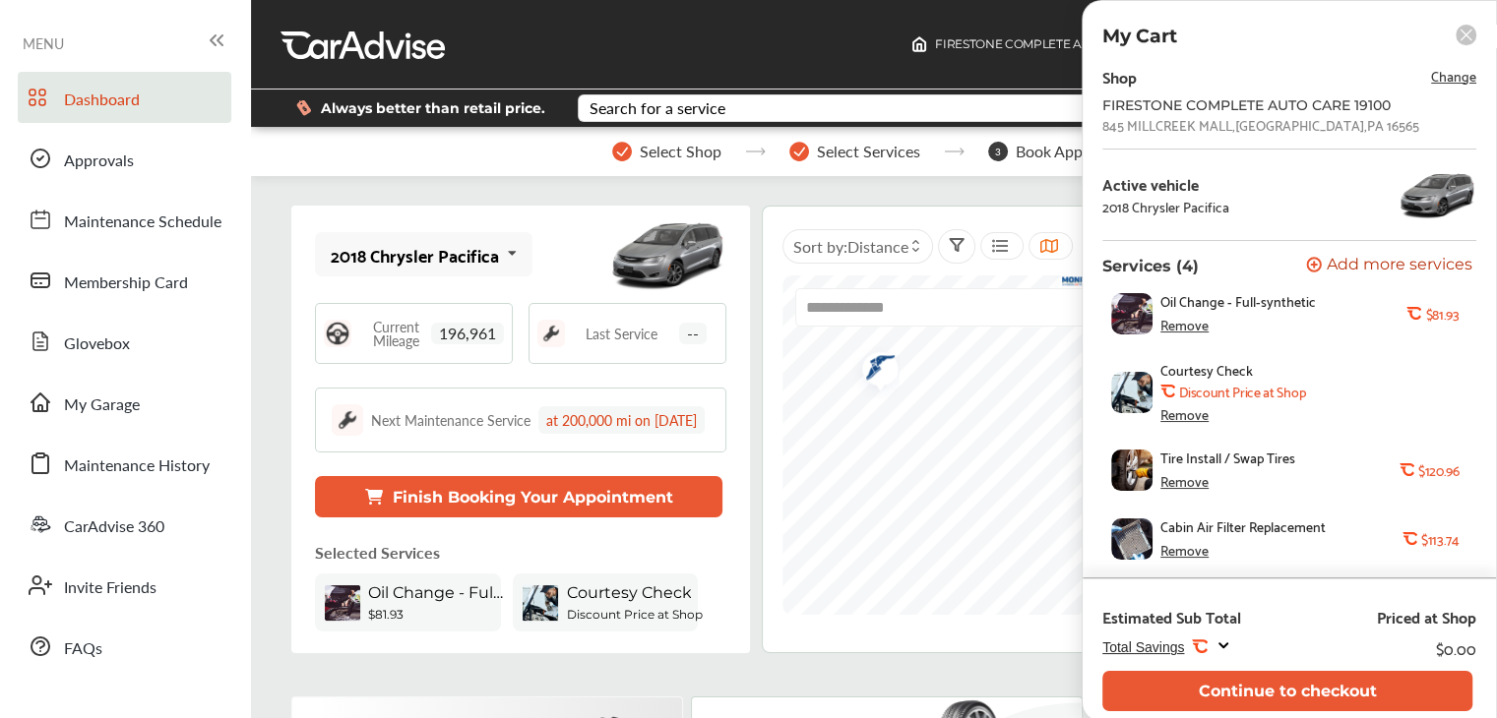
click at [1401, 263] on span "Add more services" at bounding box center [1399, 266] width 146 height 19
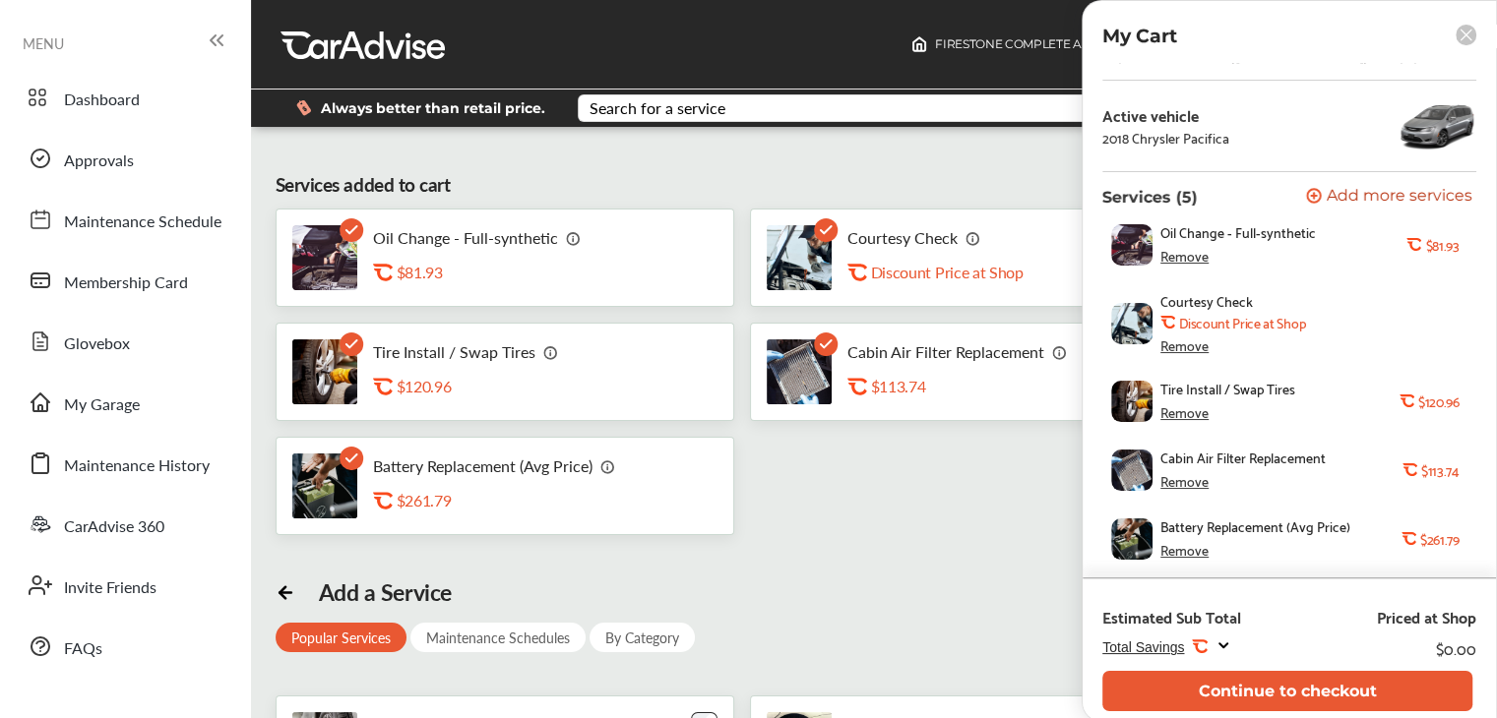
scroll to position [433, 0]
click at [279, 586] on icon at bounding box center [282, 592] width 6 height 12
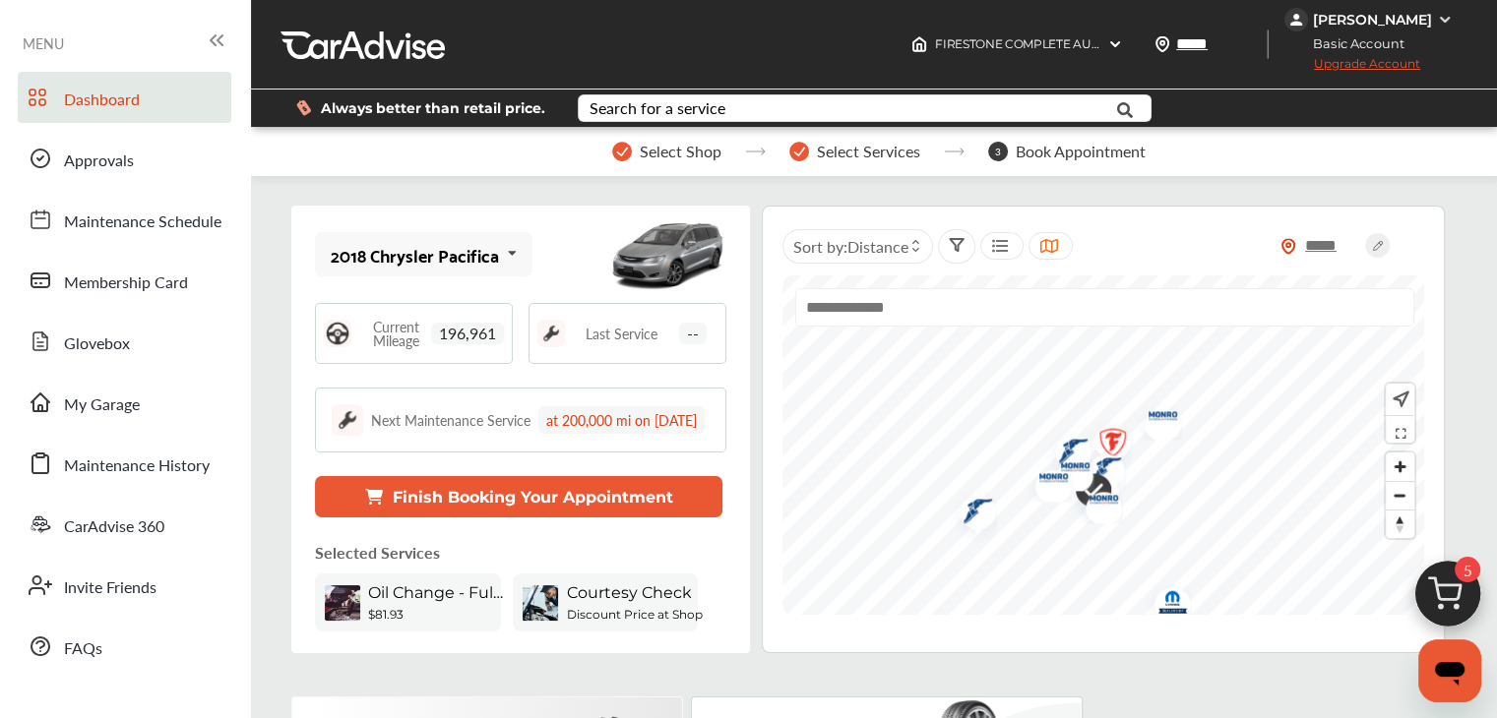
scroll to position [984, 0]
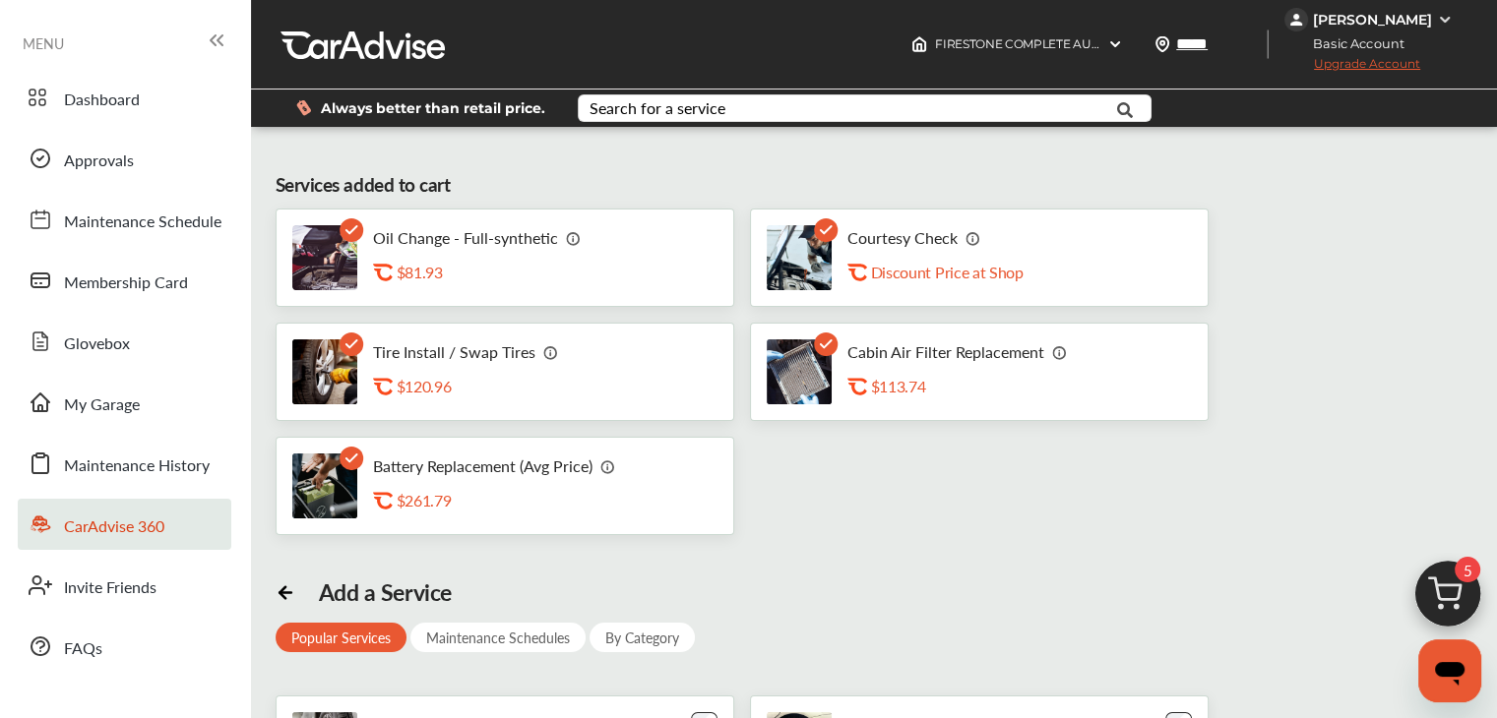
click at [98, 524] on span "CarAdvise 360" at bounding box center [114, 528] width 100 height 26
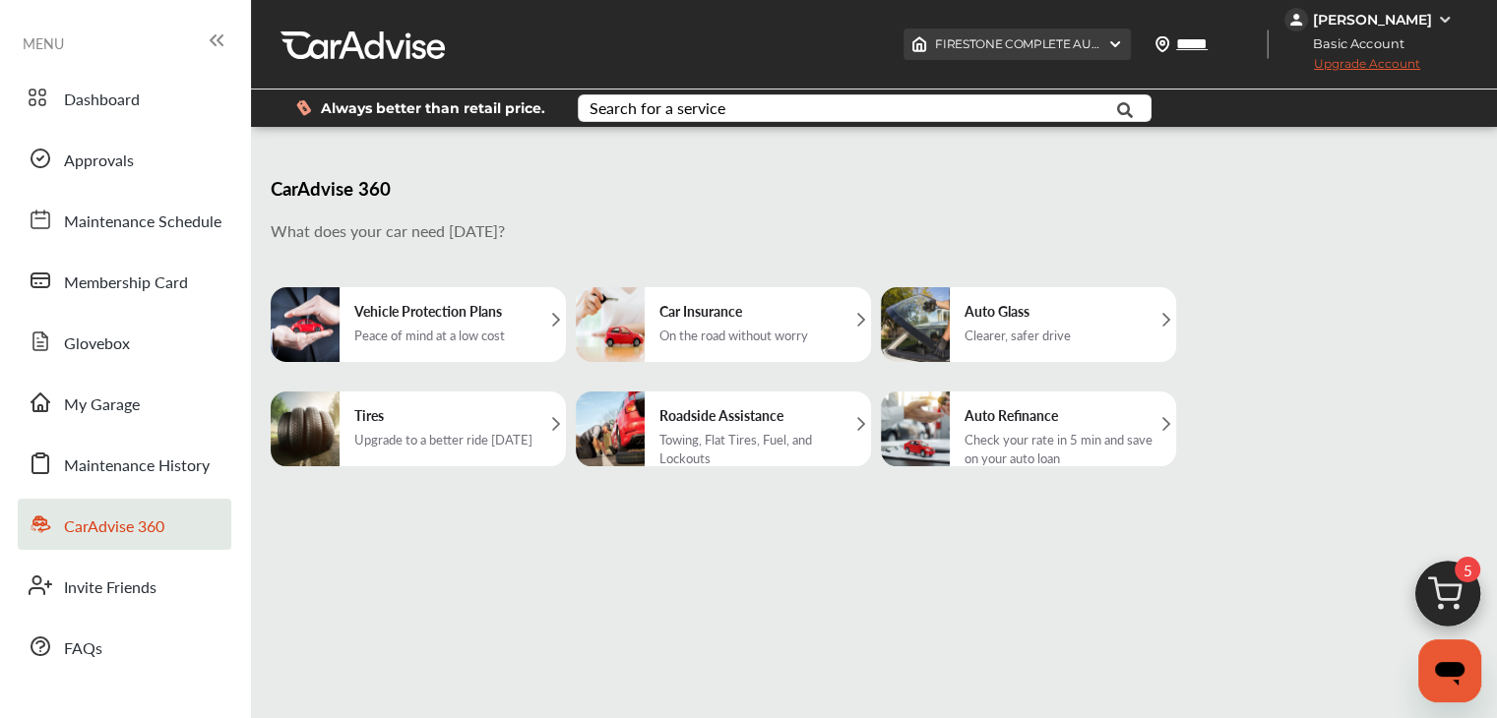
click at [1026, 53] on div "FIRESTONE COMPLETE AUTO CARE 19100 , 845 MILLCREEK MALL Erie , PA 16565" at bounding box center [1016, 44] width 227 height 31
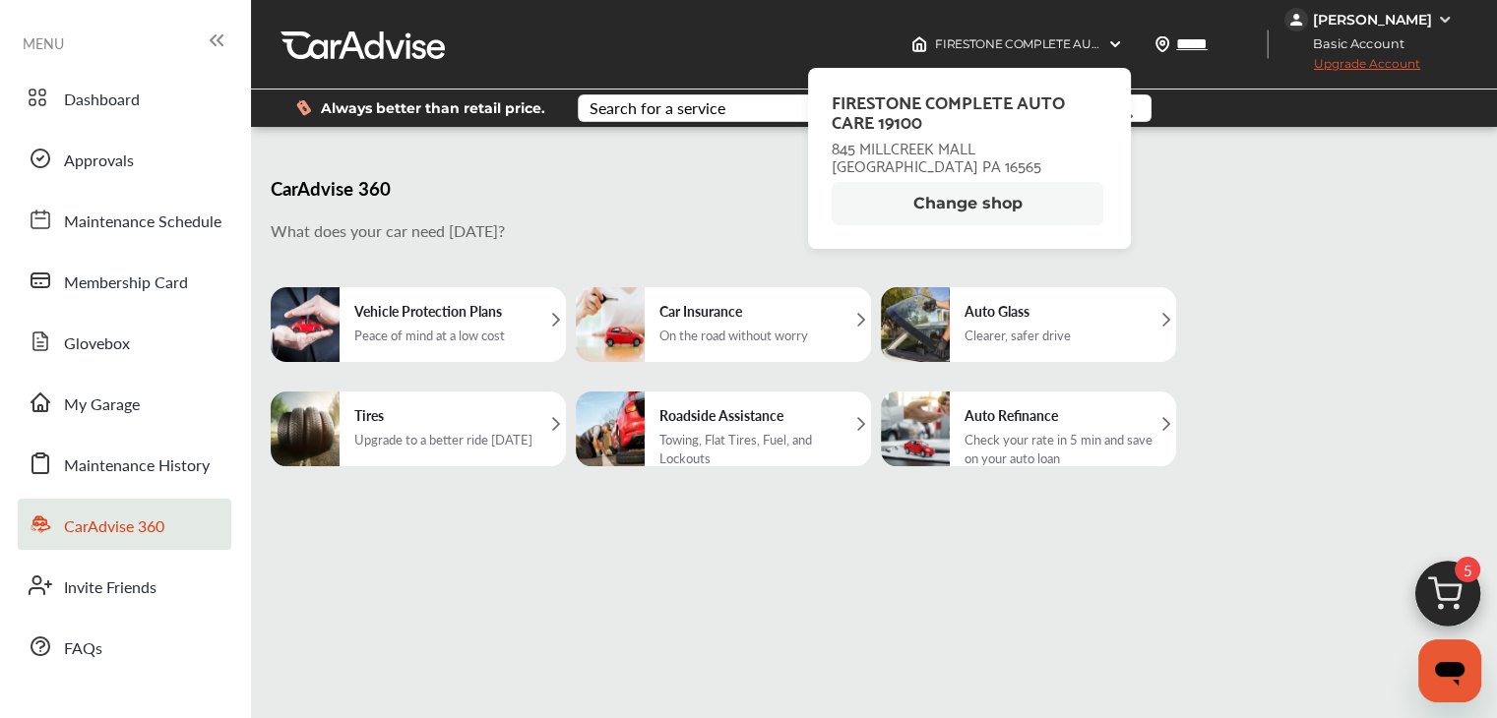
click at [1292, 276] on div "Vehicle Protection Plans Peace of mind at a low cost Car Insurance On the road …" at bounding box center [869, 362] width 1197 height 209
